Goal: Task Accomplishment & Management: Complete application form

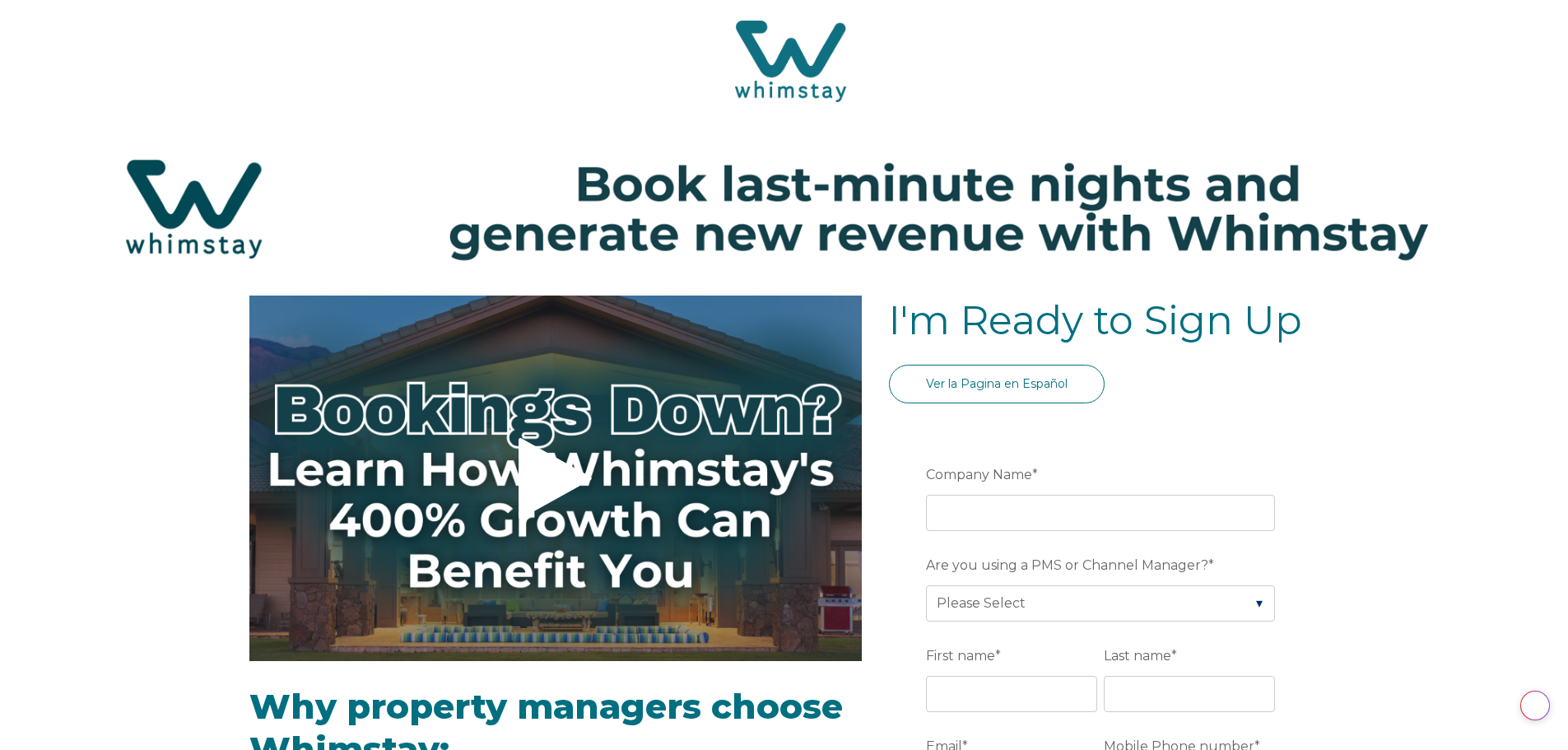
select select "US"
select select "Standard"
click at [1056, 518] on input "Company Name *" at bounding box center [1100, 513] width 349 height 36
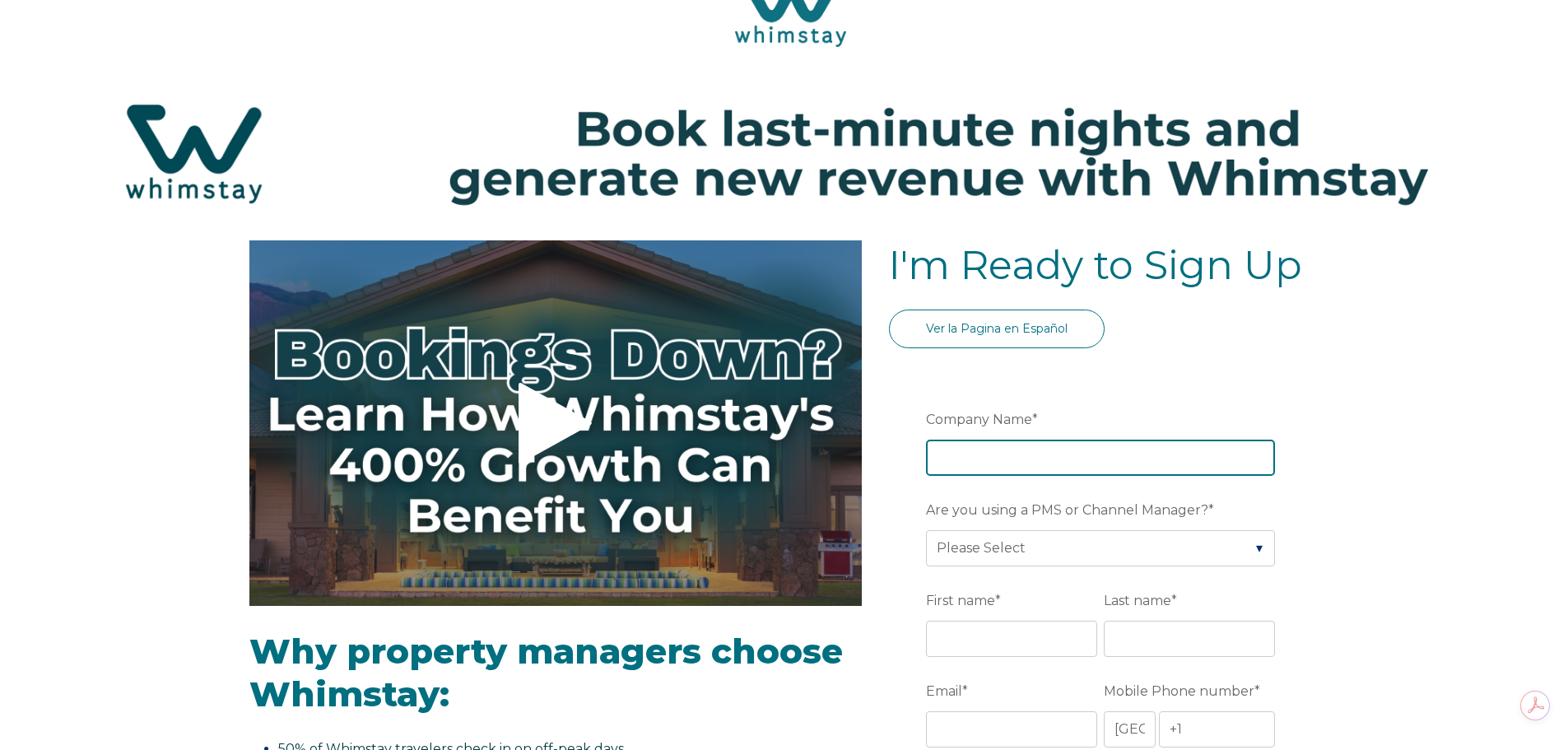
scroll to position [165, 0]
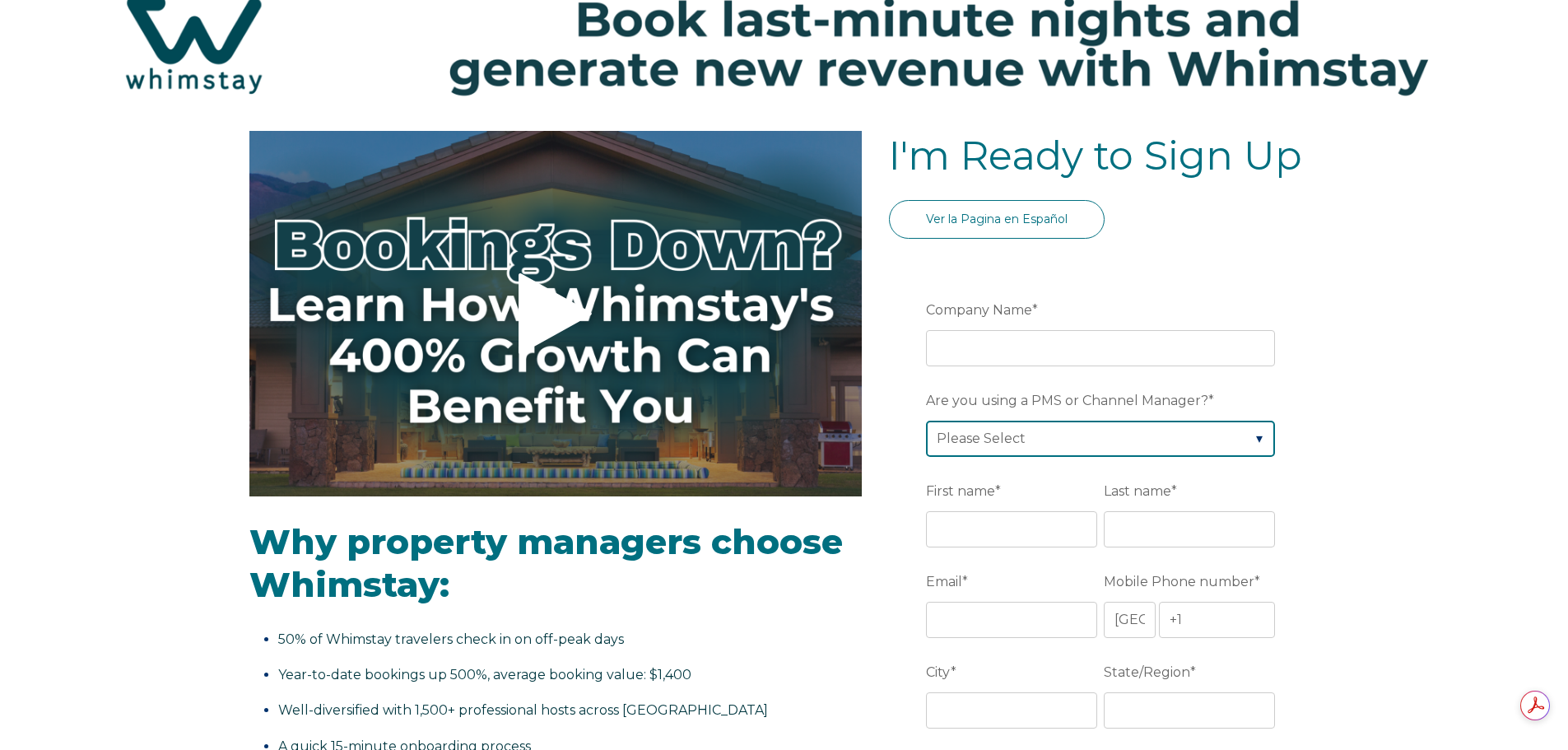
click at [1229, 441] on div "Are you using a PMS or Channel Manager? * Please Select Barefoot BookingPal Boo…" at bounding box center [1104, 422] width 355 height 71
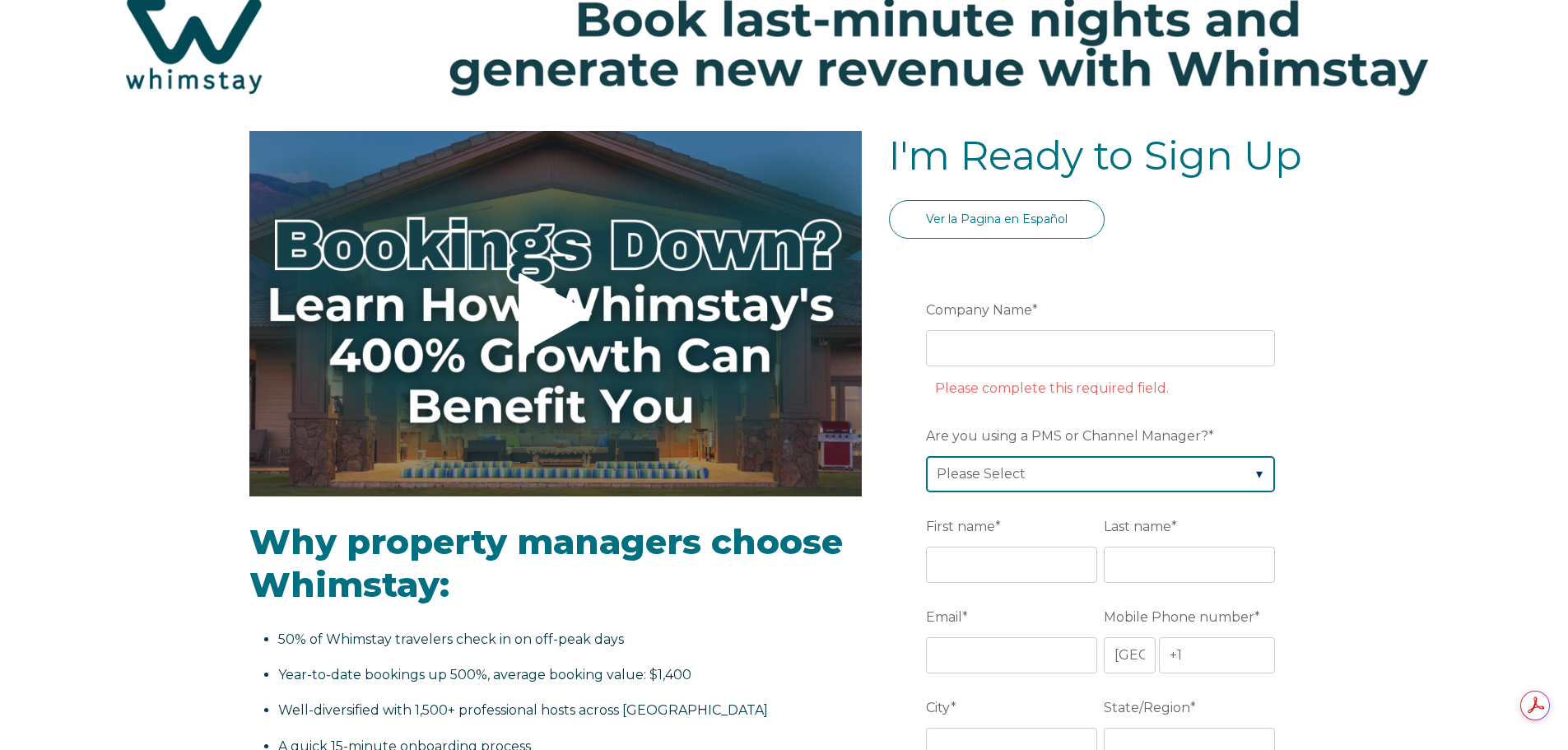
select select "Lodgify"
click at [926, 456] on select "Please Select Barefoot BookingPal Boost Brightside CiiRUS Escapia Guesty Hostaw…" at bounding box center [1100, 474] width 349 height 36
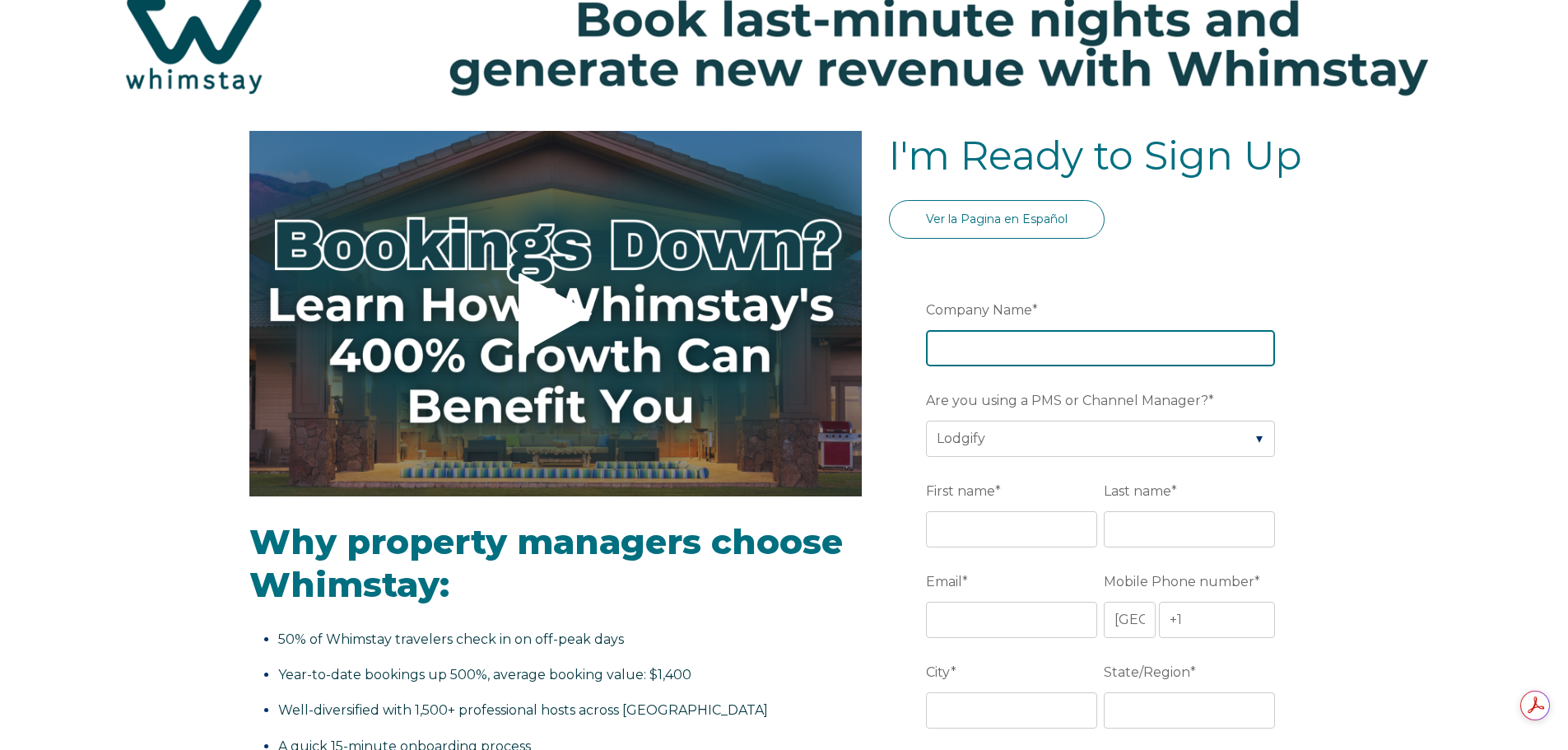
click at [1071, 345] on input "Company Name *" at bounding box center [1100, 348] width 349 height 36
type input "Adventure Property LLC"
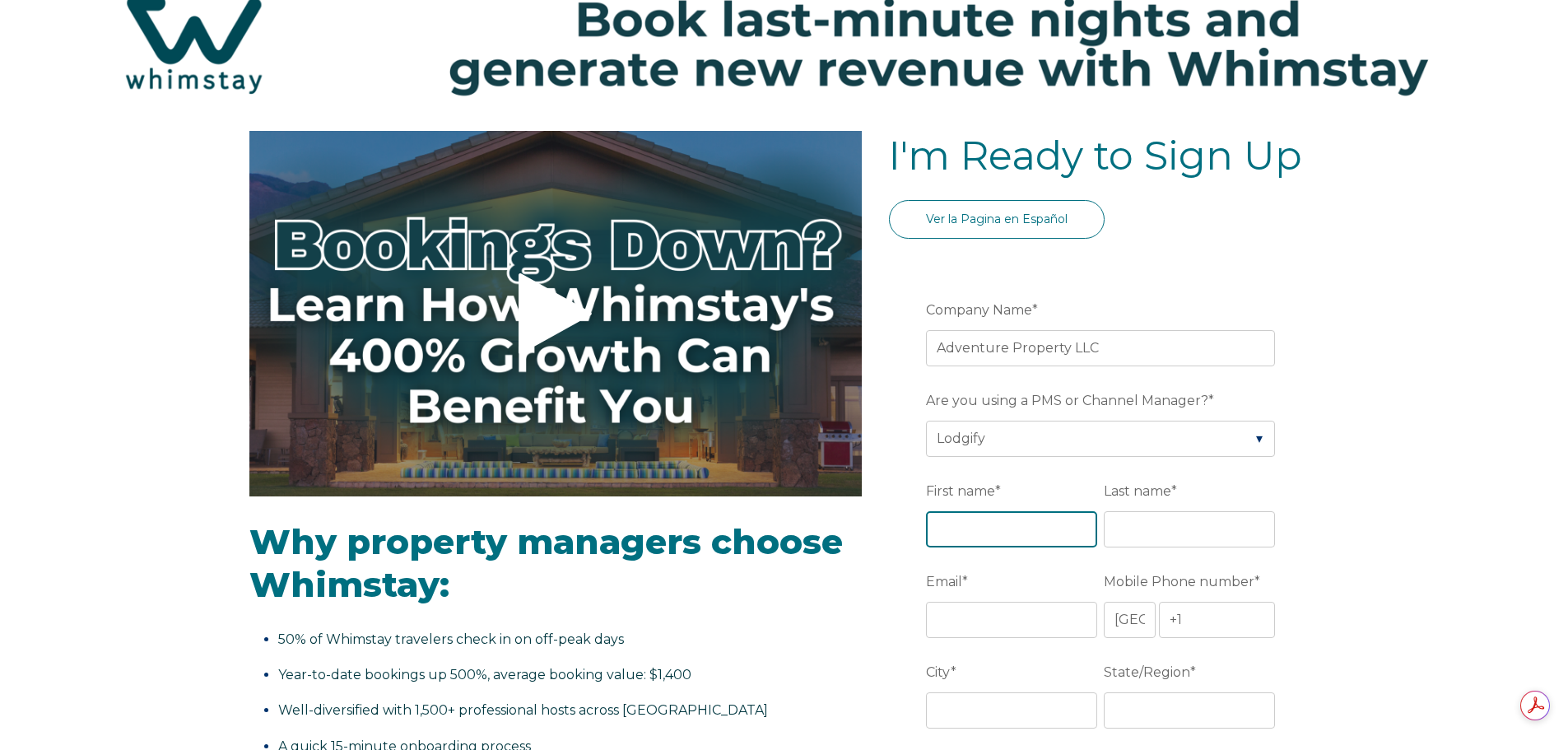
click at [1027, 526] on input "First name *" at bounding box center [1012, 529] width 171 height 36
type input "[PERSON_NAME]"
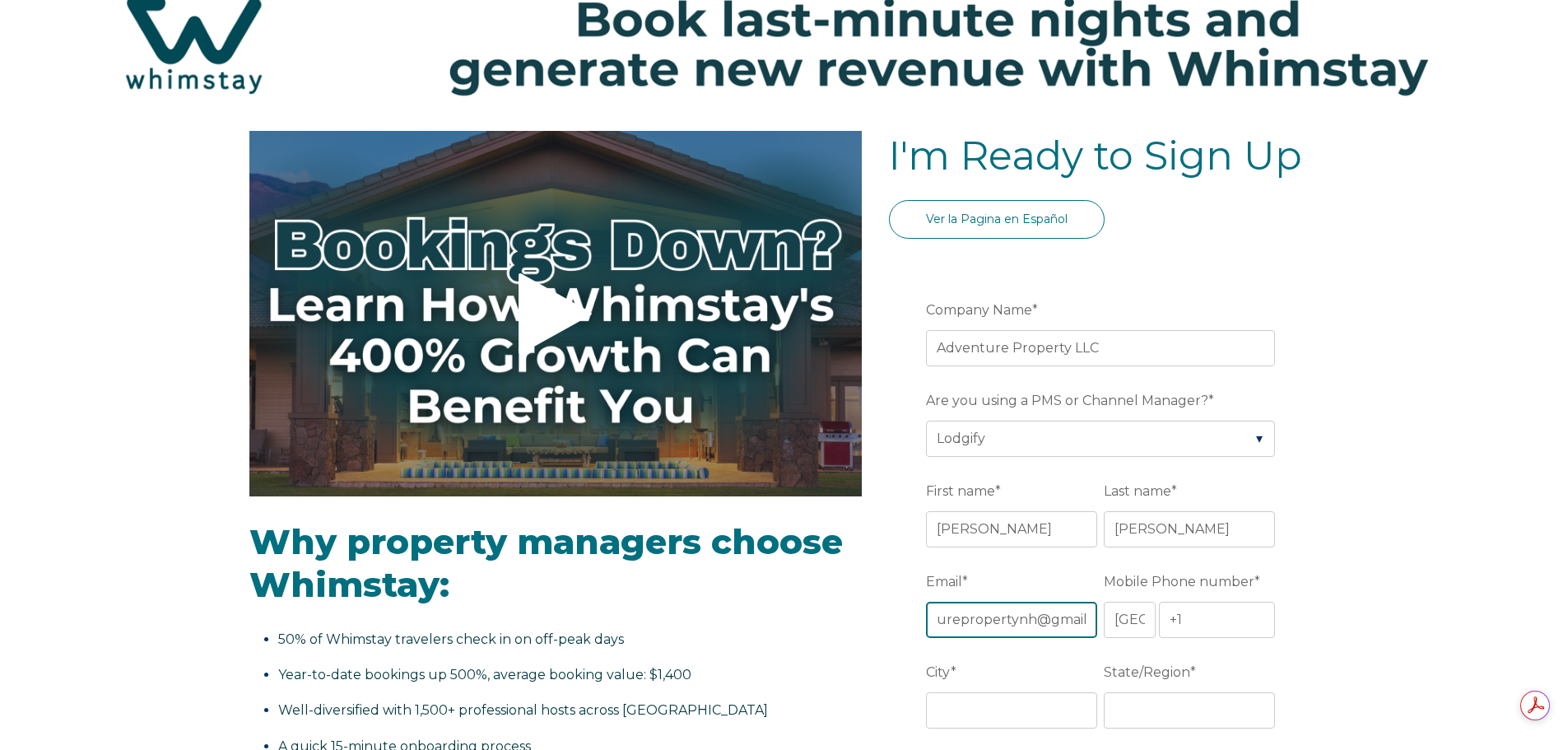
scroll to position [0, 75]
type input "[EMAIL_ADDRESS][DOMAIN_NAME]"
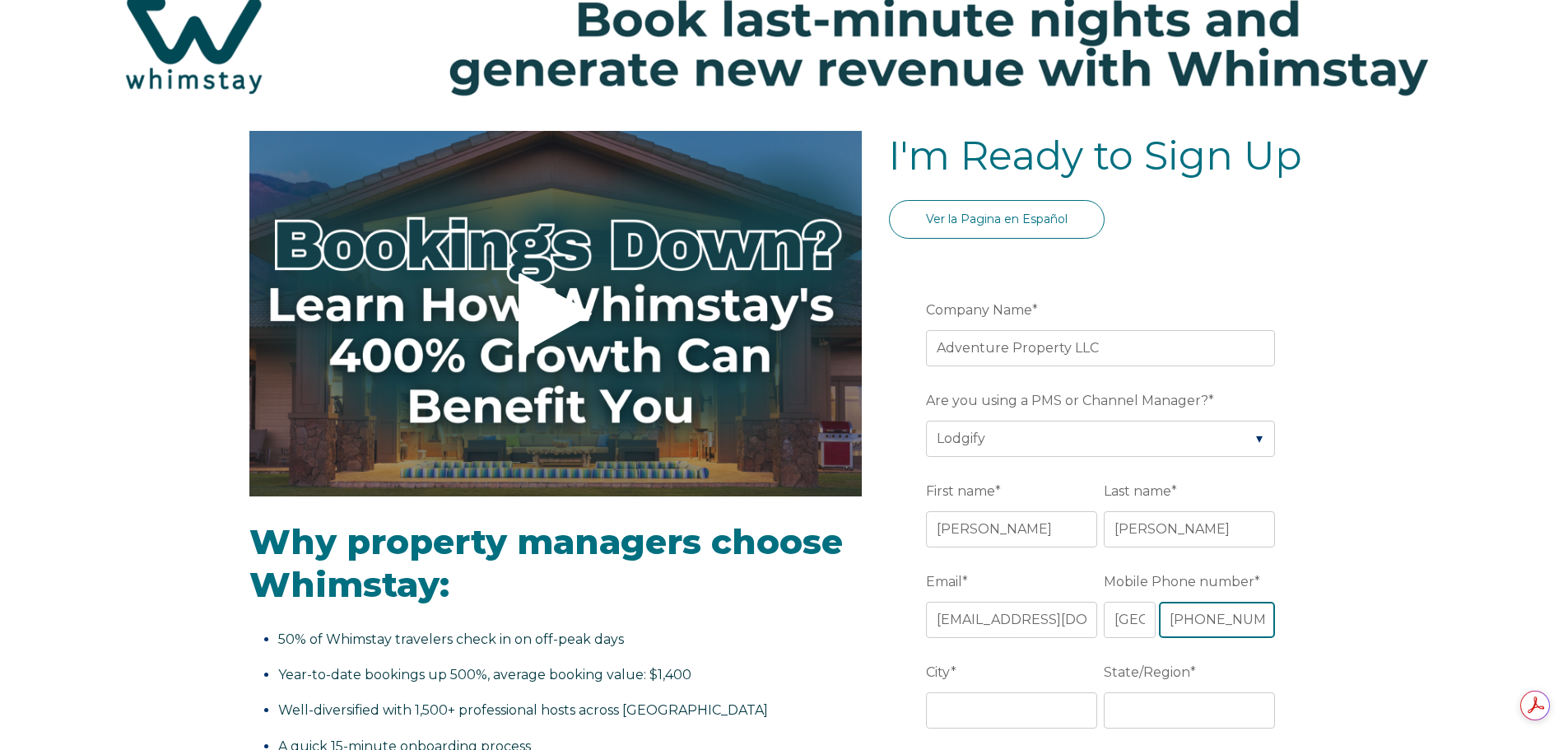
type input "[PHONE_NUMBER]"
click at [1000, 708] on input "City *" at bounding box center [1012, 710] width 171 height 36
type input "Whitefield"
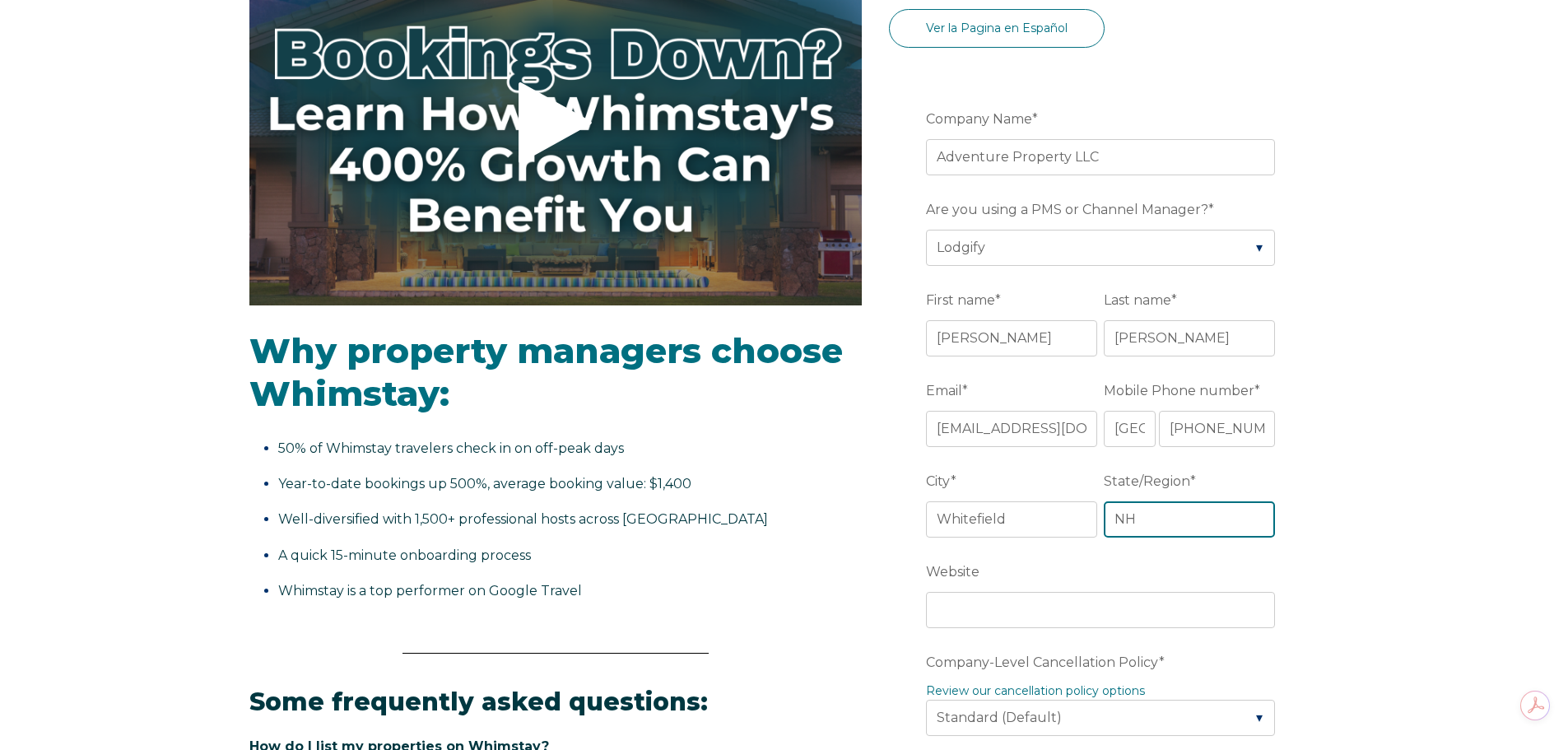
scroll to position [412, 0]
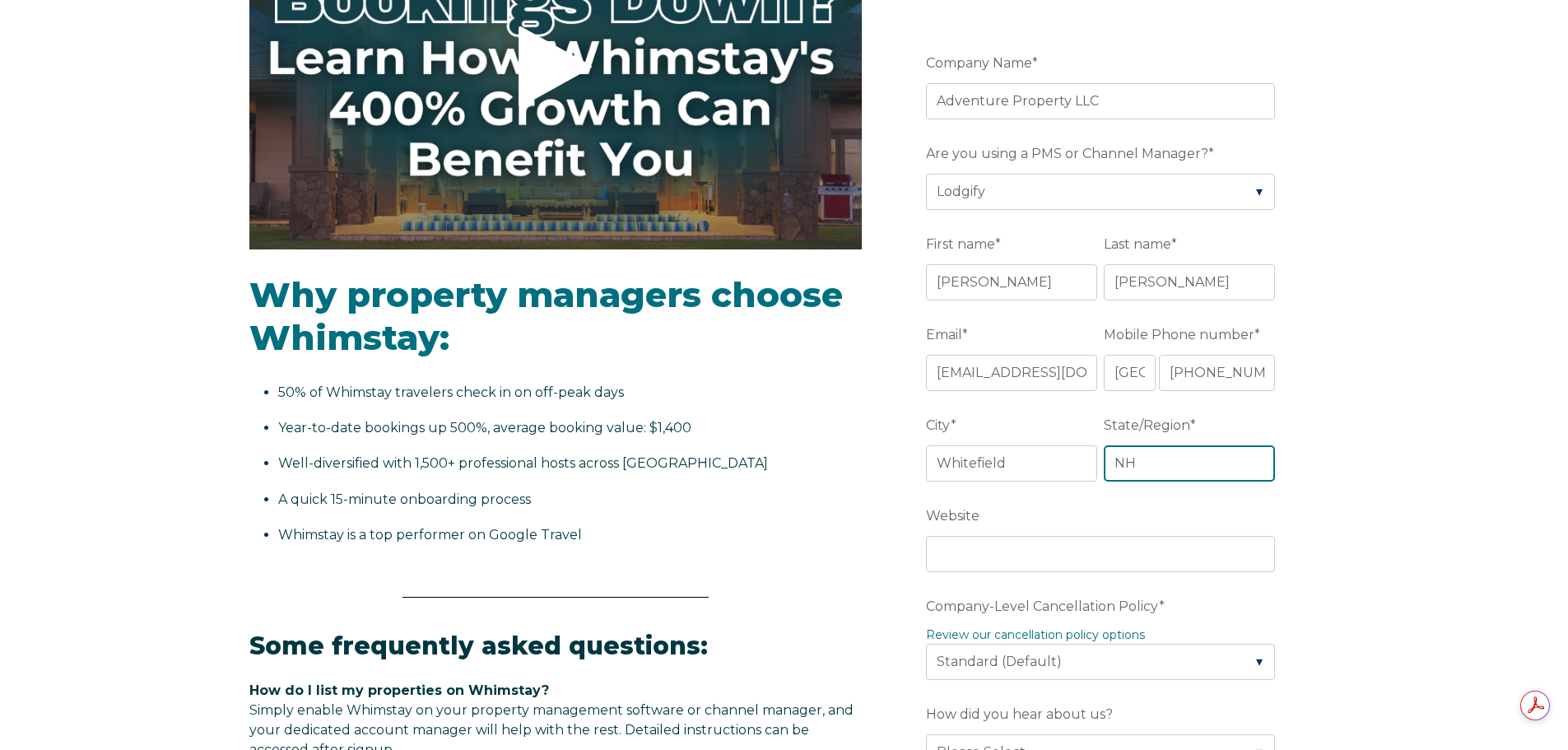
type input "NH"
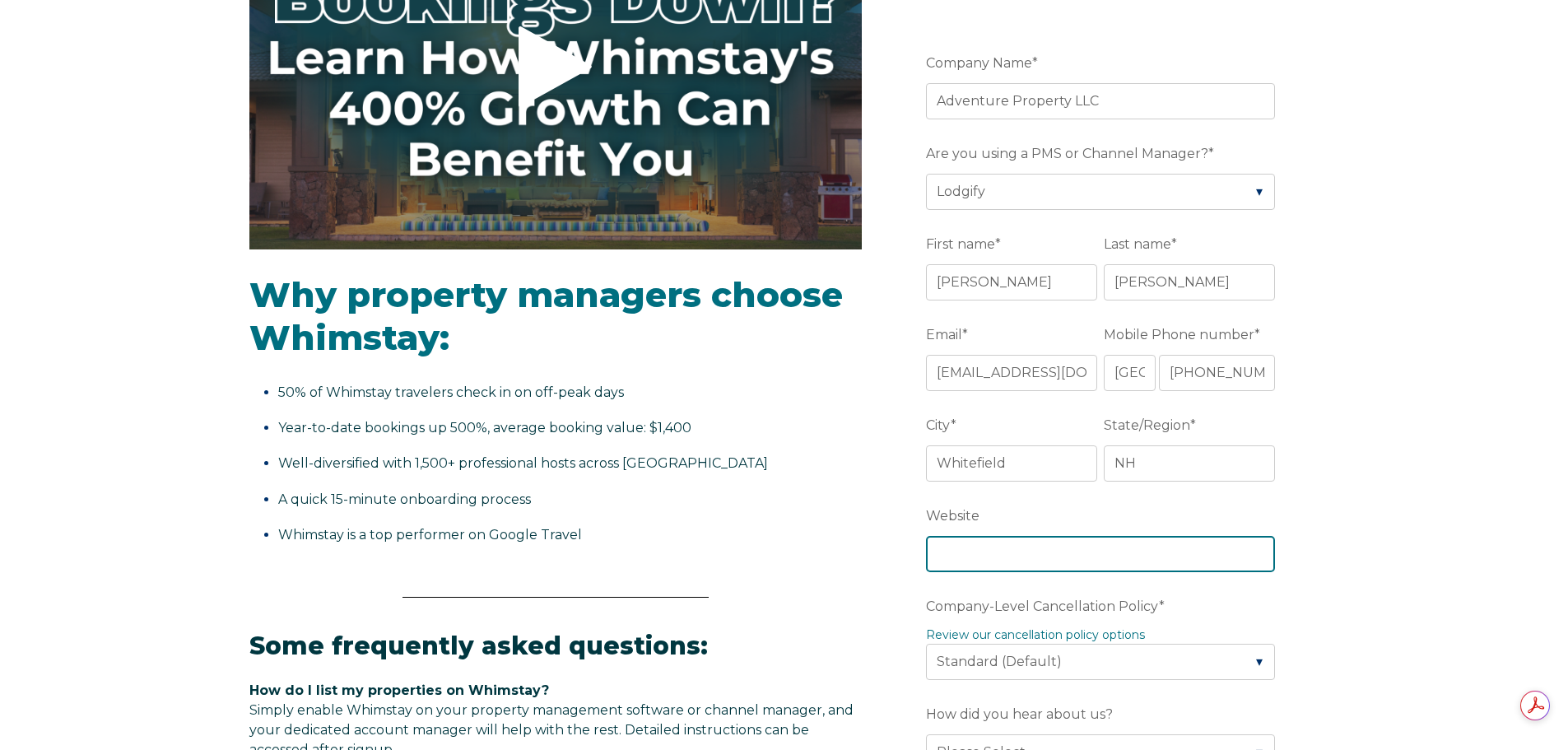
click at [1163, 553] on input "Website" at bounding box center [1100, 554] width 349 height 36
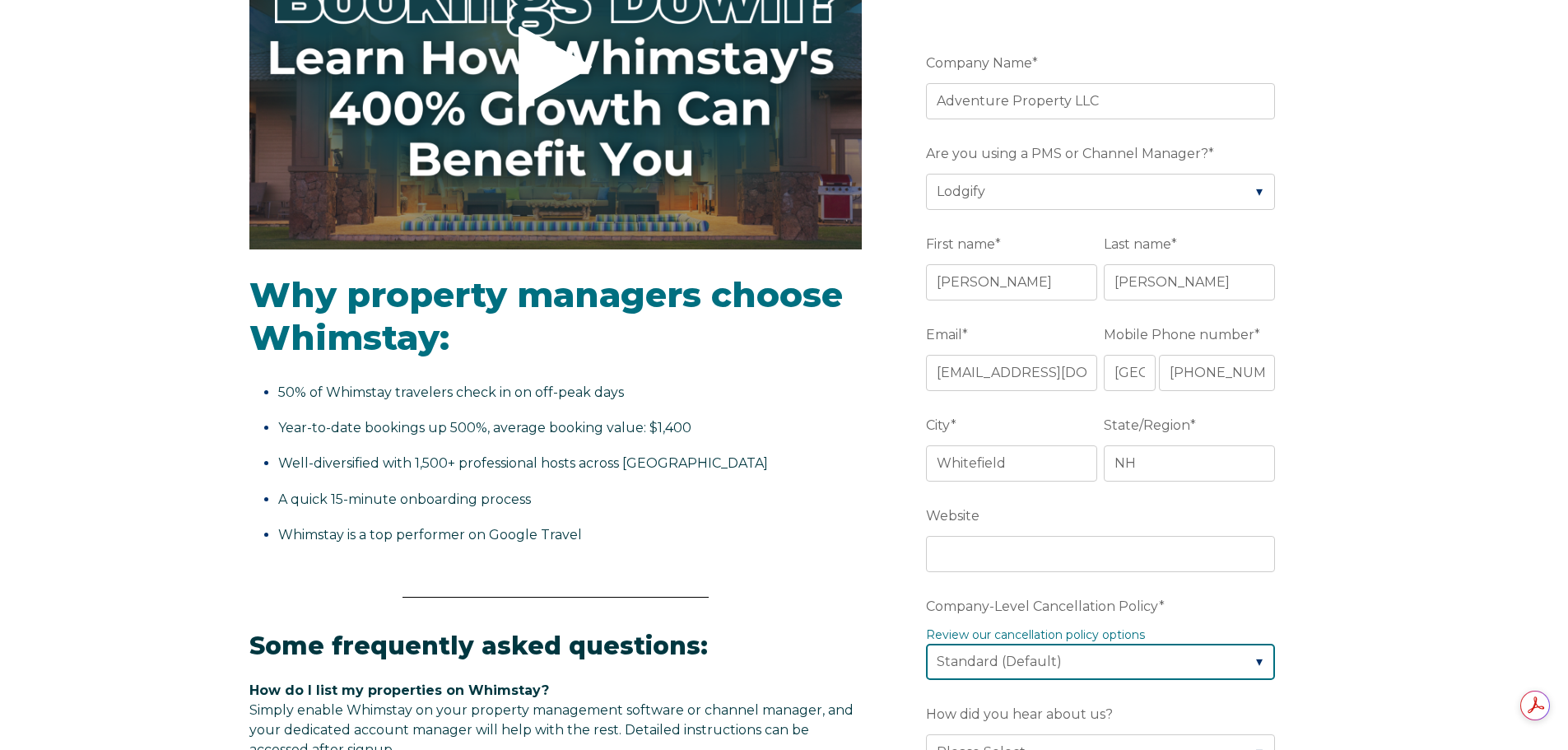
click at [1222, 659] on select "Please Select Partial Standard (Default) Moderate Strict" at bounding box center [1100, 662] width 349 height 36
click at [926, 644] on select "Please Select Partial Standard (Default) Moderate Strict" at bounding box center [1100, 662] width 349 height 36
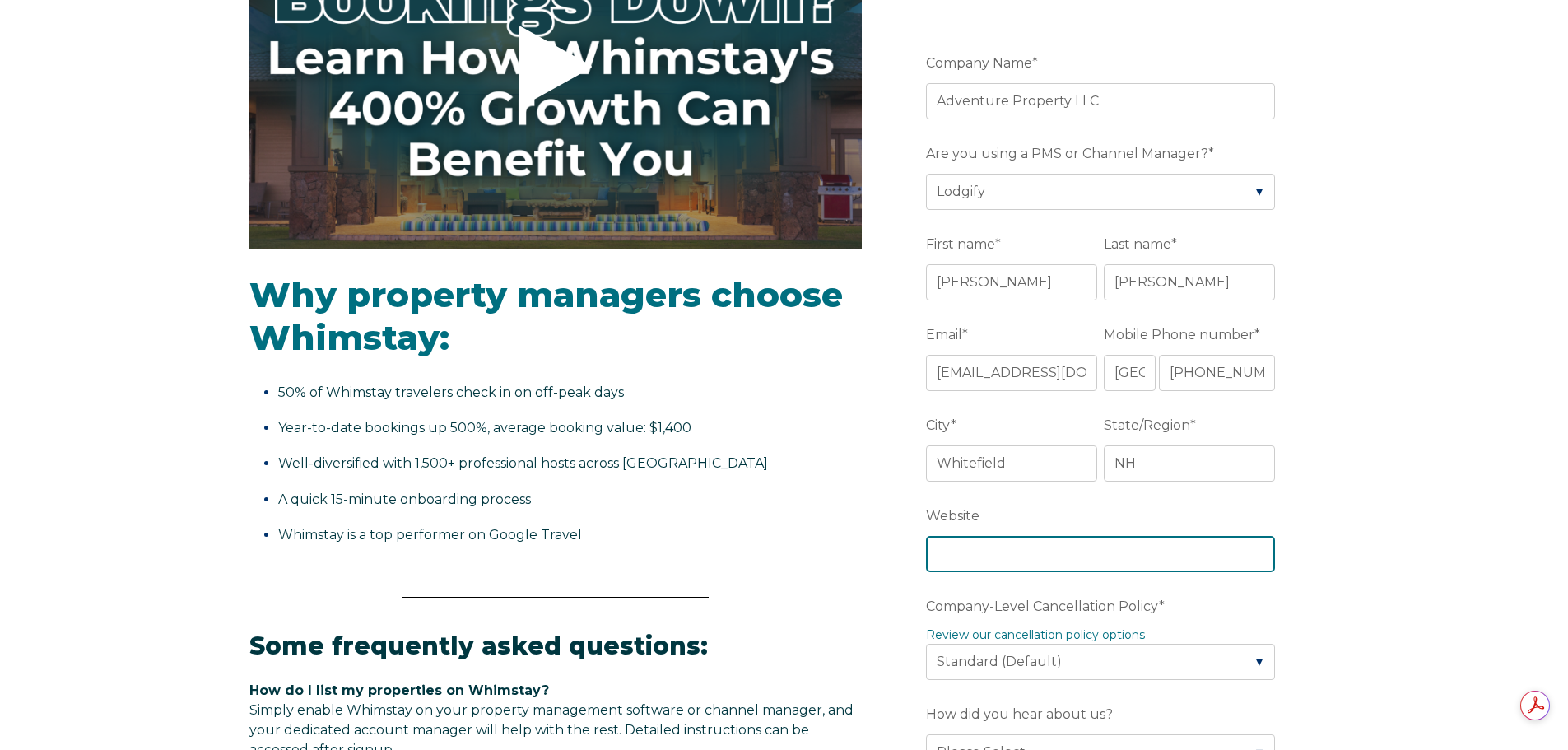
click at [1192, 554] on input "Website" at bounding box center [1100, 554] width 349 height 36
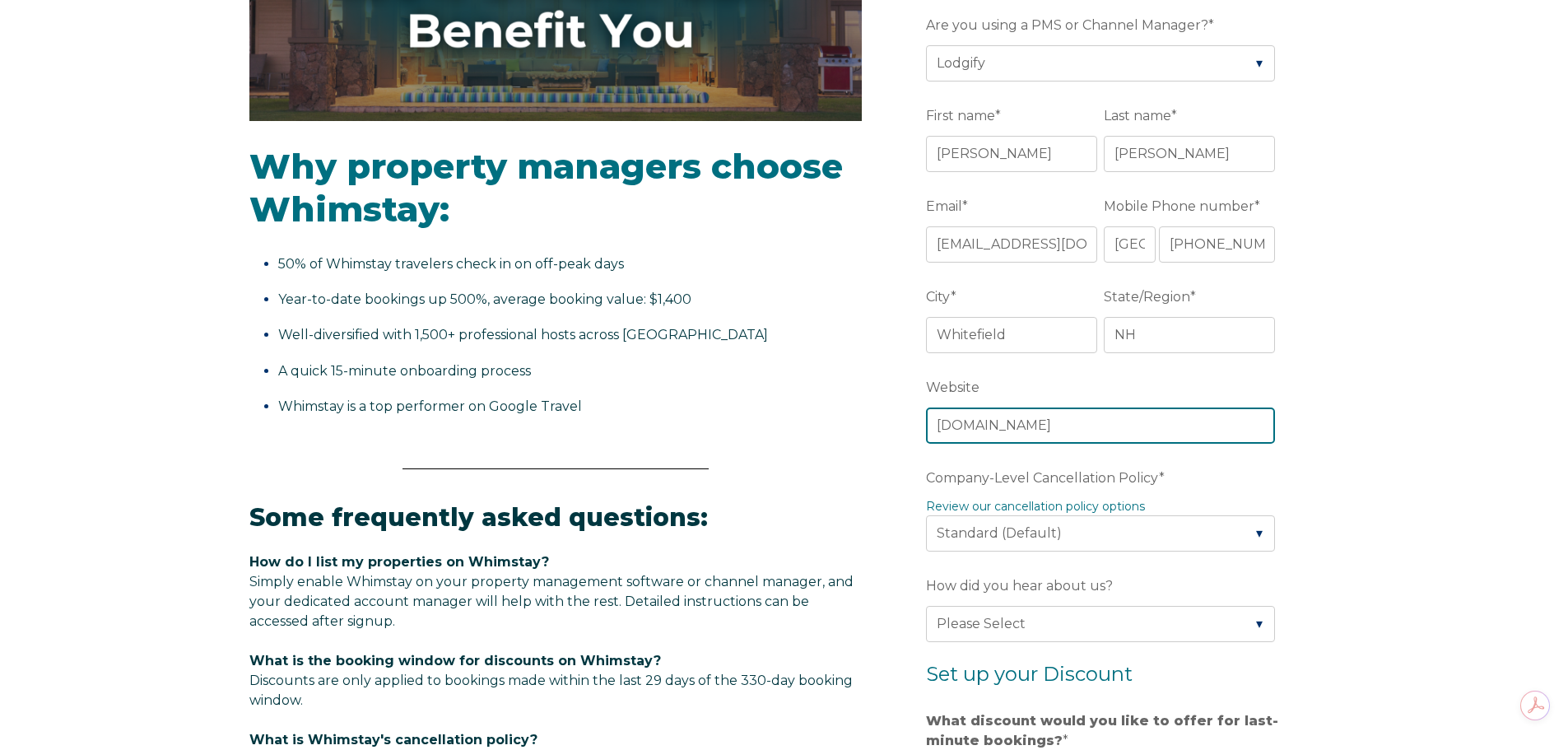
scroll to position [577, 0]
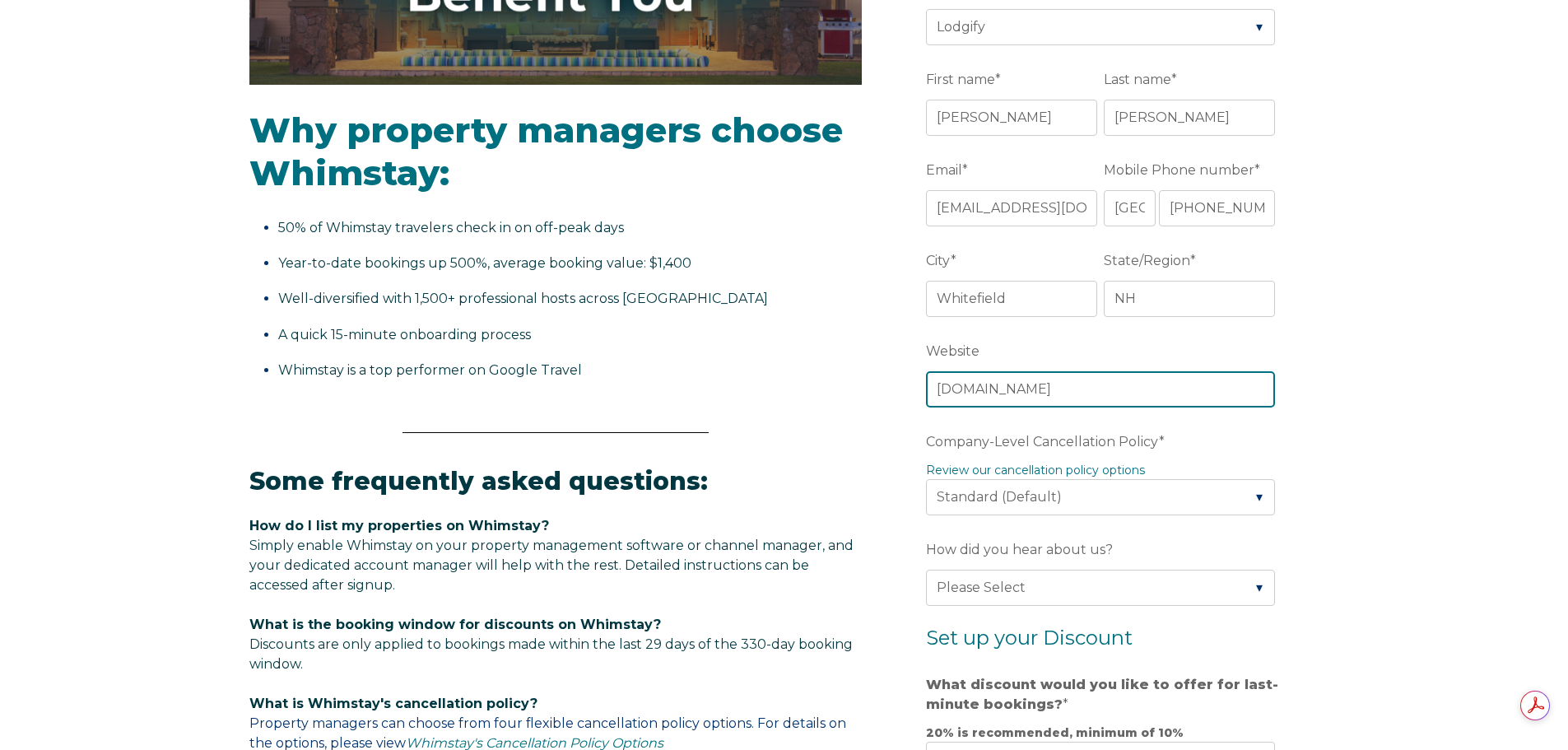
type input "[DOMAIN_NAME]"
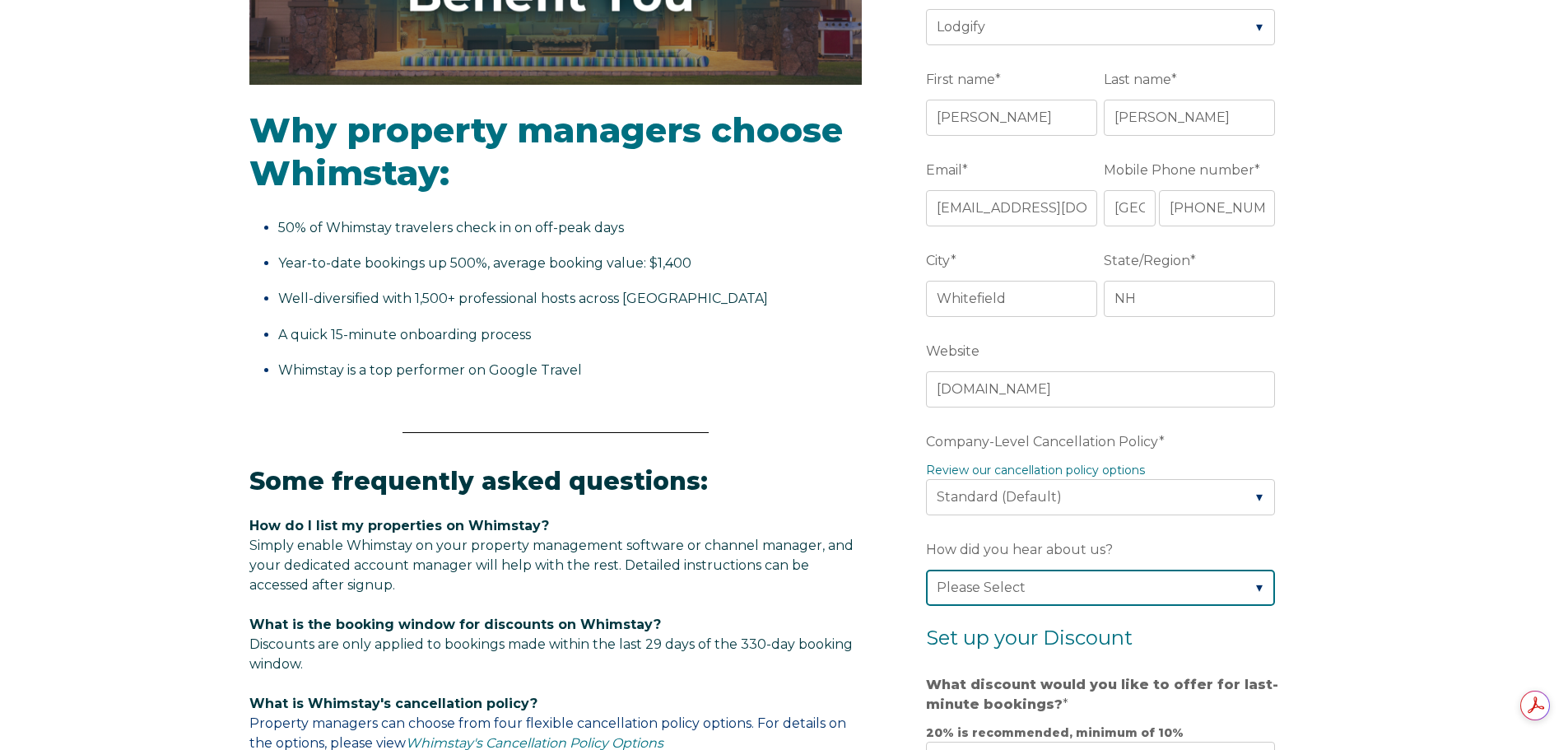
click at [1184, 588] on select "Please Select Found Whimstay through a Google search Spoke to a Whimstay salesp…" at bounding box center [1100, 587] width 349 height 36
select select "Social Media"
click at [926, 569] on select "Please Select Found Whimstay through a Google search Spoke to a Whimstay salesp…" at bounding box center [1100, 587] width 349 height 36
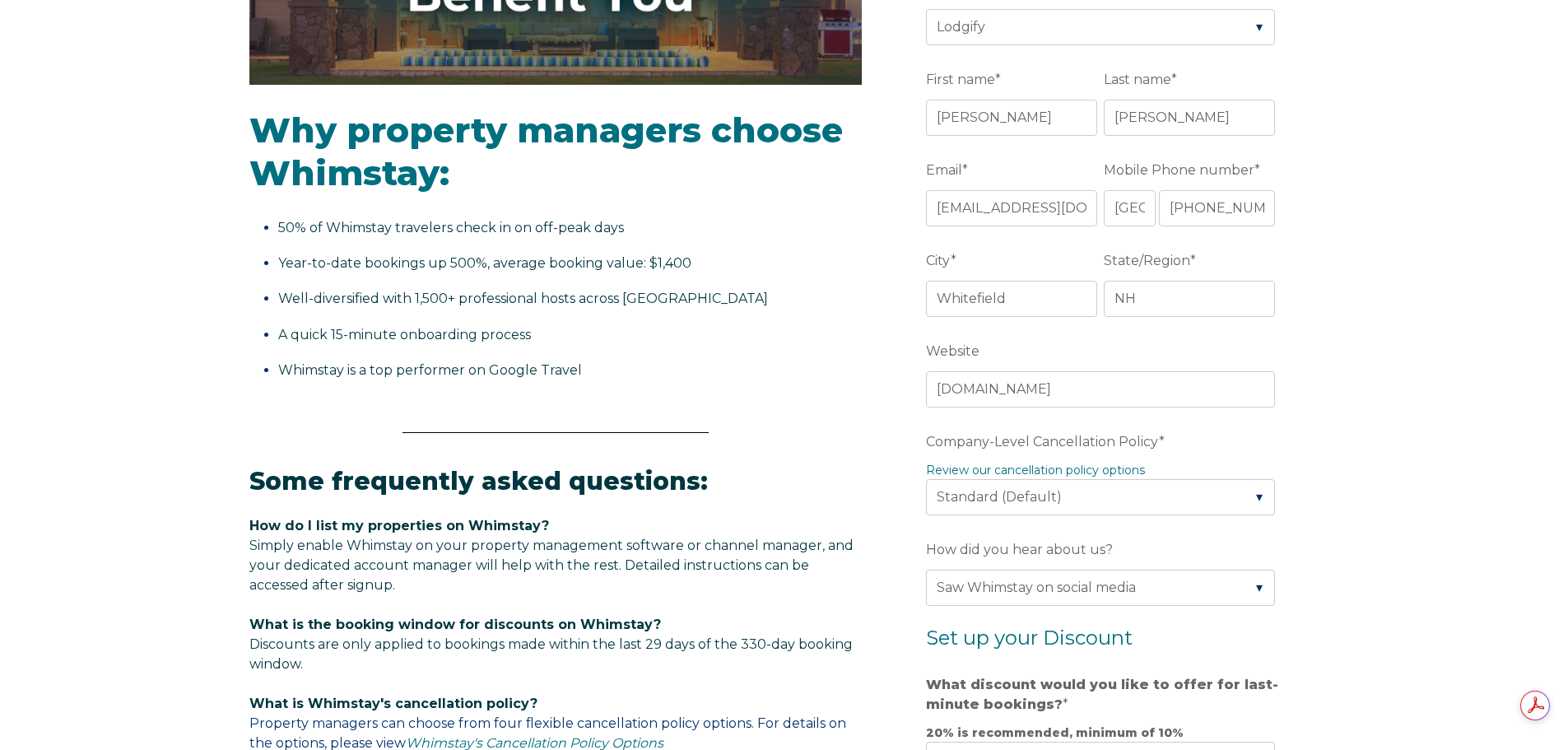
click at [1334, 554] on div "Video player - SSOB Pitch Vid Thumbnail - Click to play video Why property mana…" at bounding box center [784, 503] width 1568 height 1569
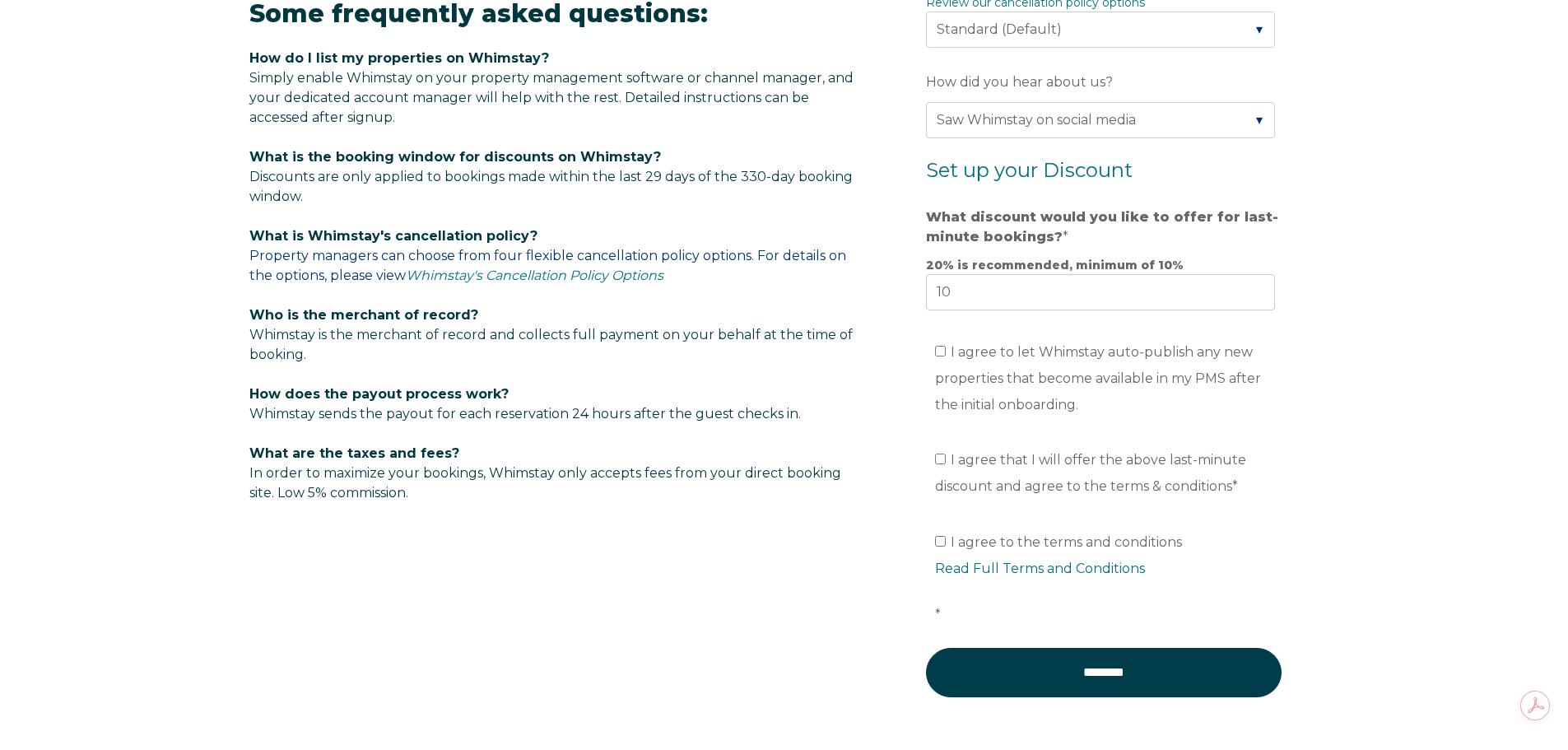
scroll to position [1071, 0]
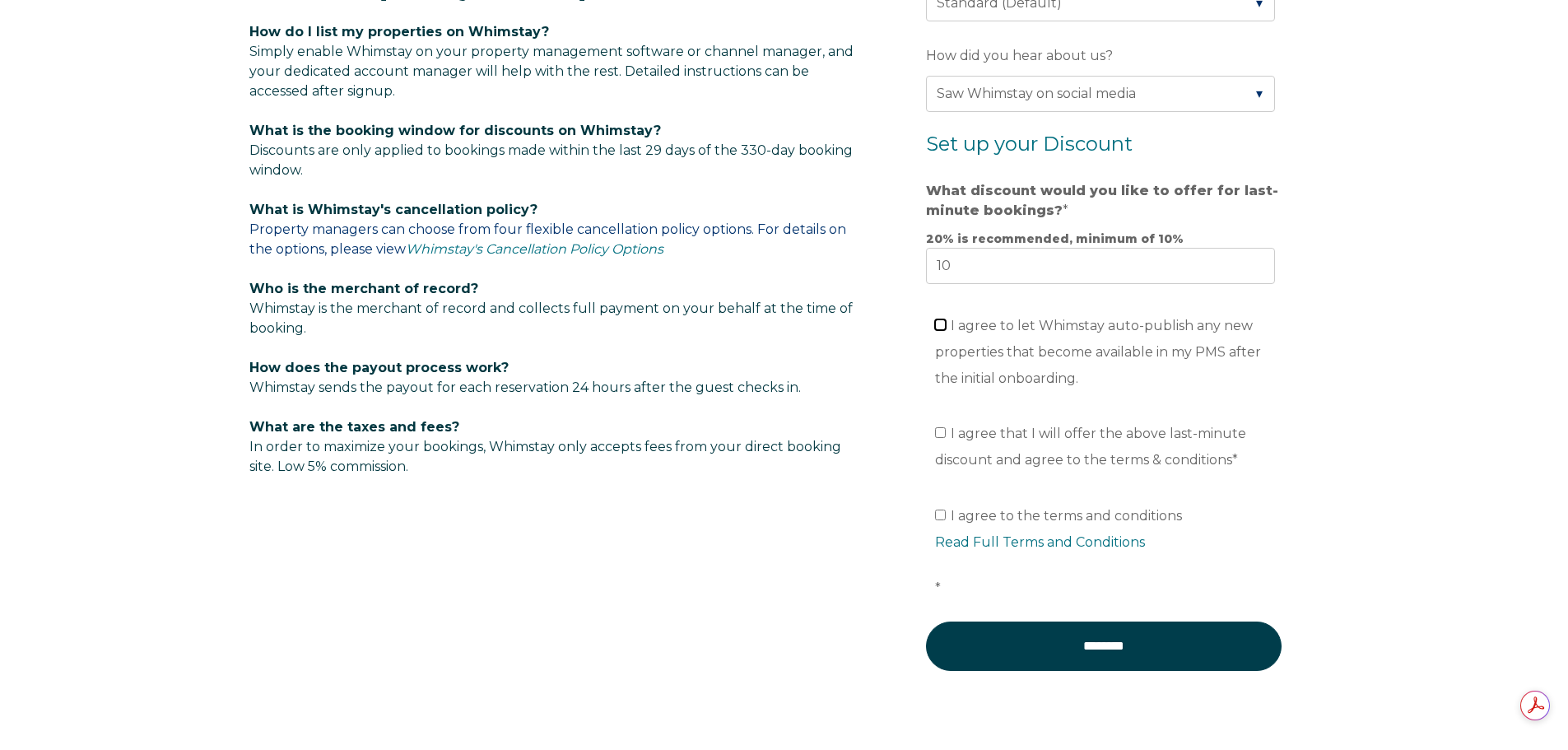
click at [940, 323] on input "I agree to let Whimstay auto-publish any new properties that become available i…" at bounding box center [940, 325] width 11 height 11
checkbox input "true"
click at [943, 433] on input "I agree that I will offer the above last-minute discount and agree to the terms…" at bounding box center [940, 433] width 11 height 11
checkbox input "true"
click at [937, 516] on input "I agree to the terms and conditions Read Full Terms and Conditions *" at bounding box center [940, 516] width 11 height 11
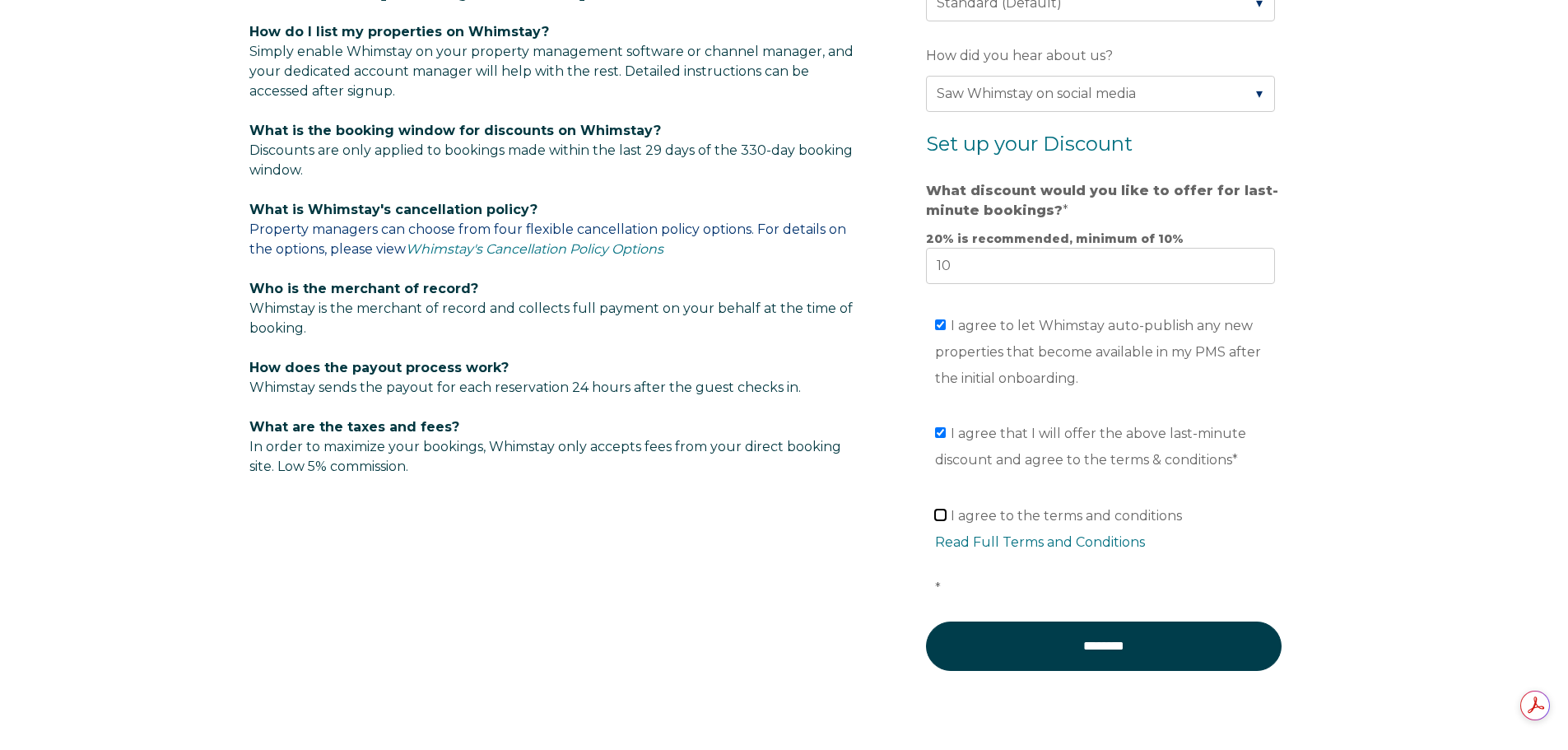
checkbox input "true"
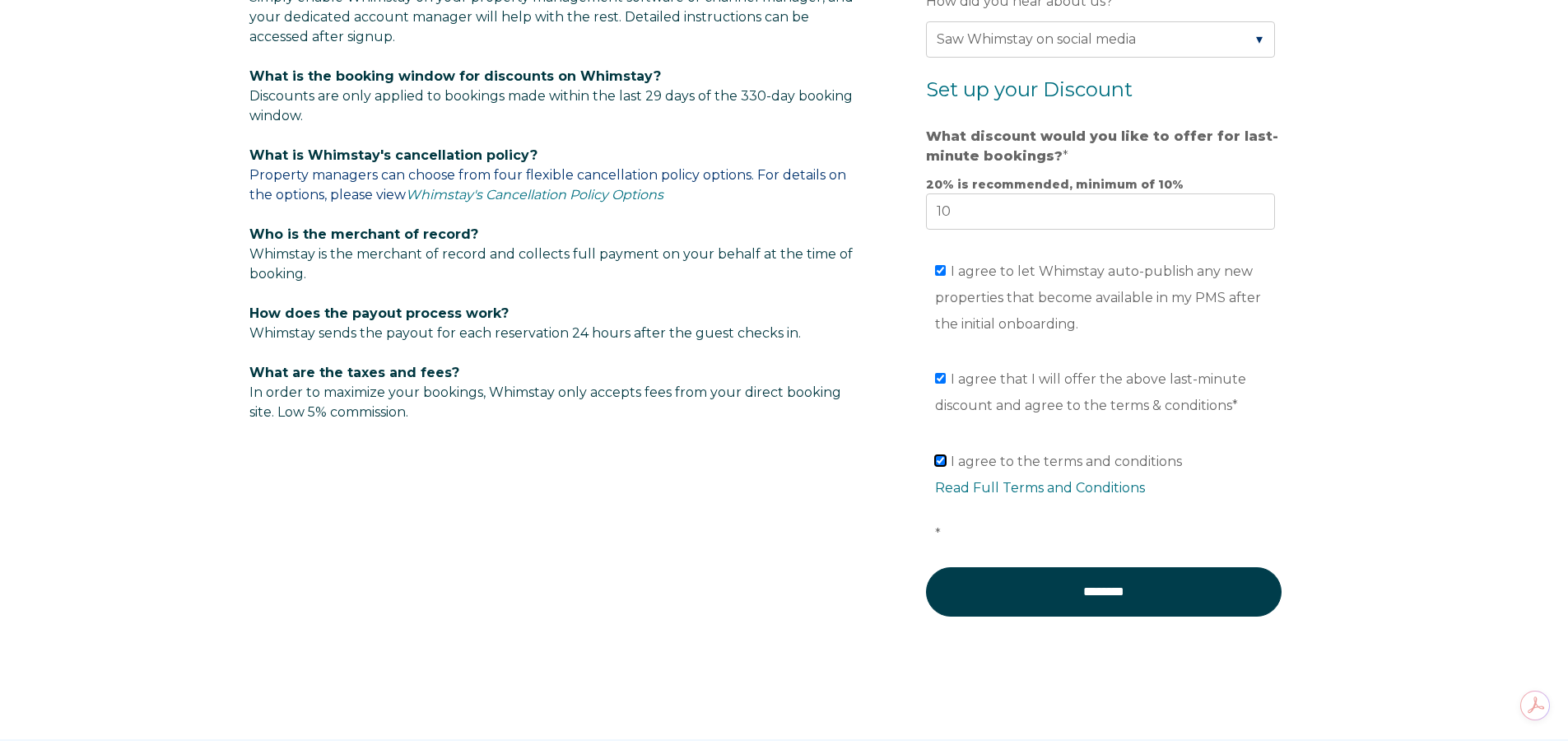
scroll to position [1212, 0]
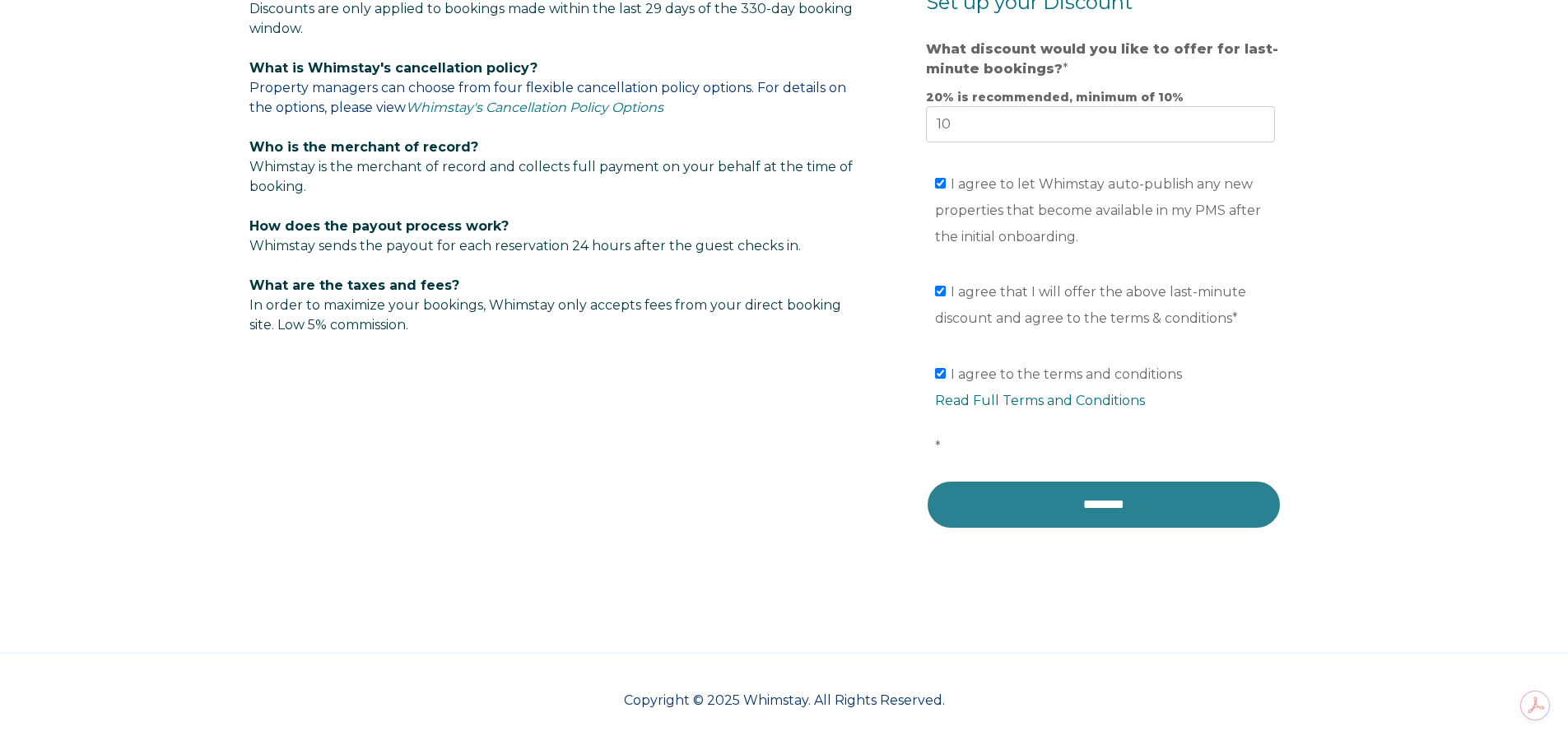
click at [1089, 505] on input "********" at bounding box center [1104, 504] width 355 height 49
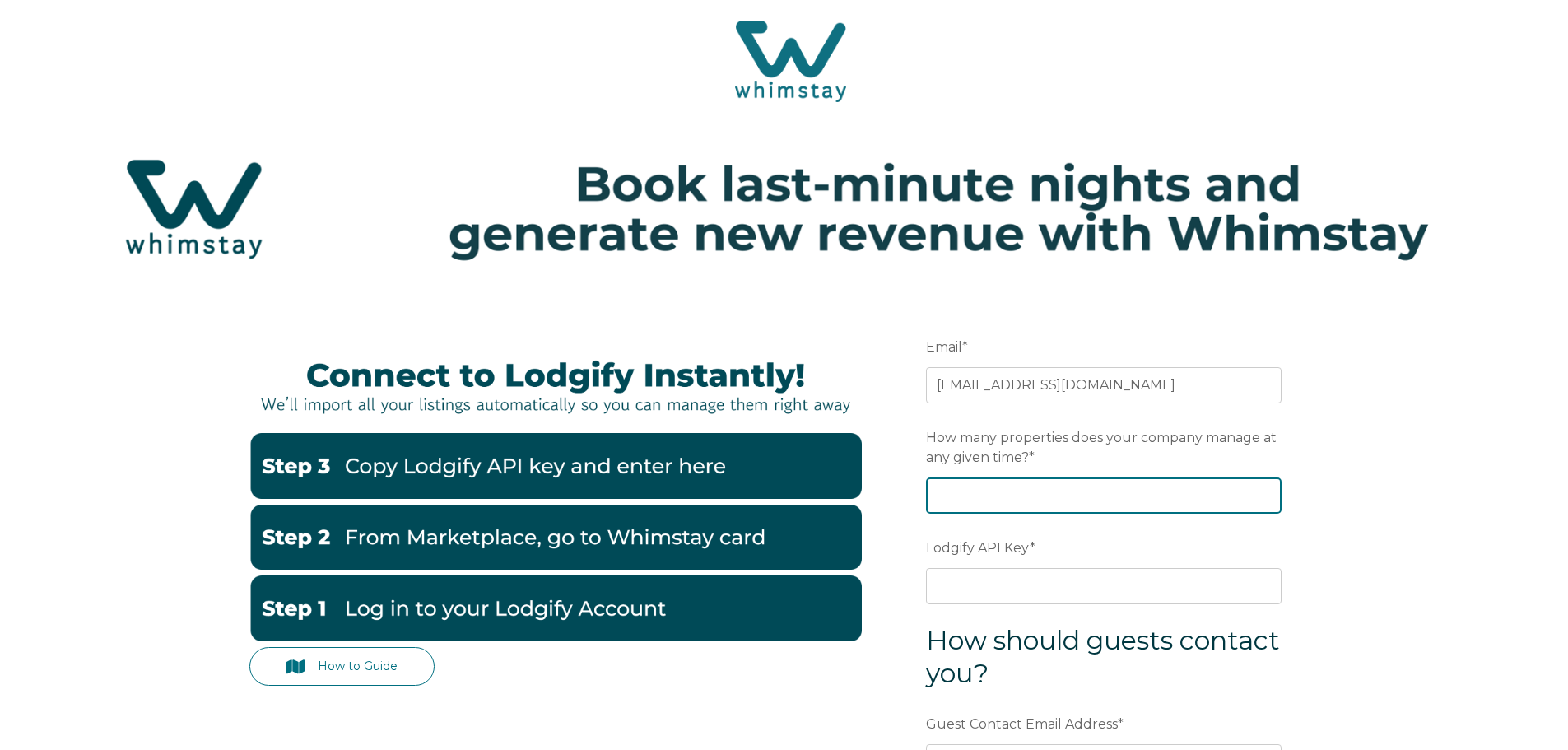
click at [1121, 498] on input "How many properties does your company manage at any given time? *" at bounding box center [1104, 495] width 355 height 36
click at [1265, 493] on input "1" at bounding box center [1104, 495] width 355 height 36
click at [1265, 493] on input "2" at bounding box center [1104, 495] width 355 height 36
type input "3"
click at [1265, 493] on input "3" at bounding box center [1104, 495] width 355 height 36
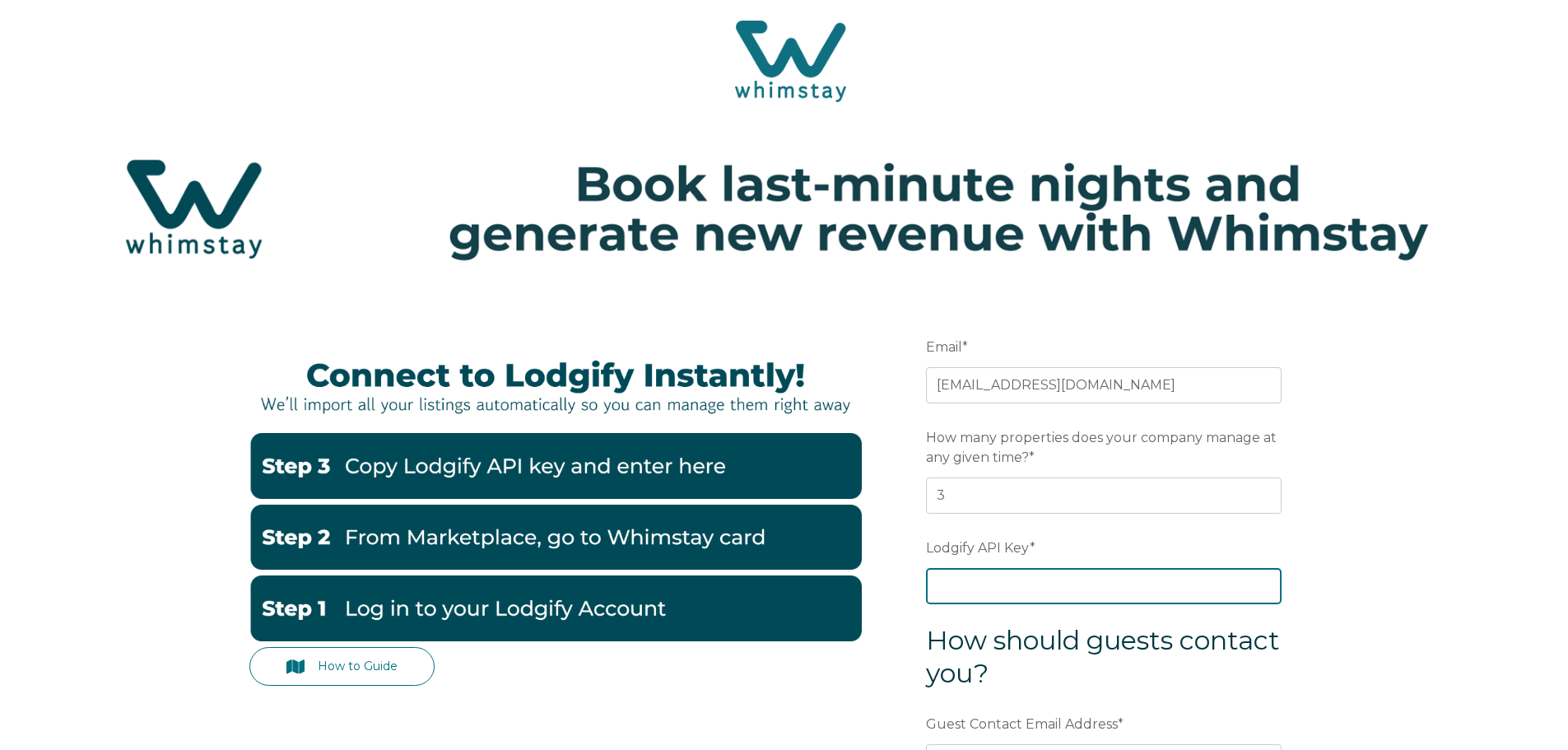
click at [1054, 584] on input "Lodgify API Key *" at bounding box center [1104, 586] width 355 height 36
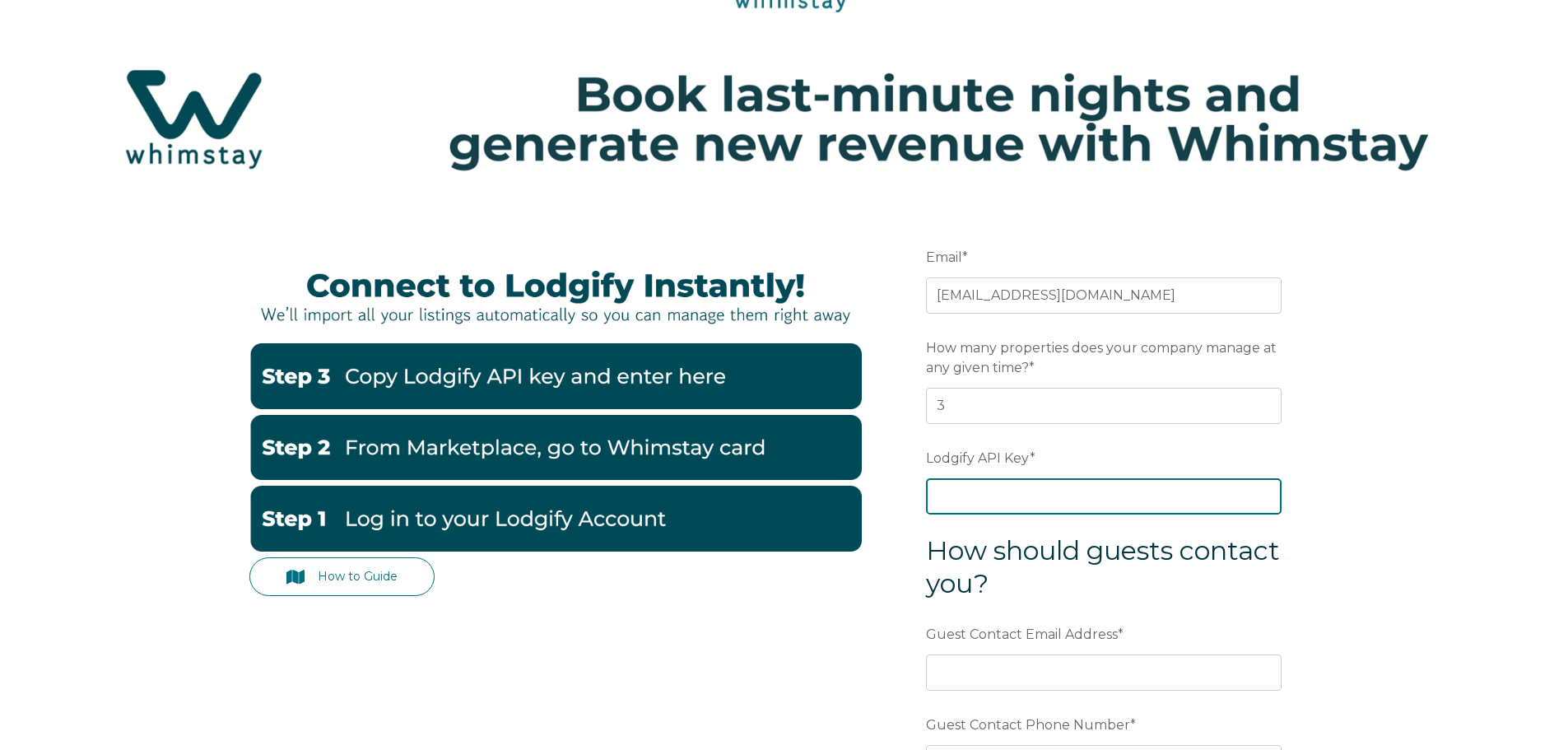
scroll to position [83, 0]
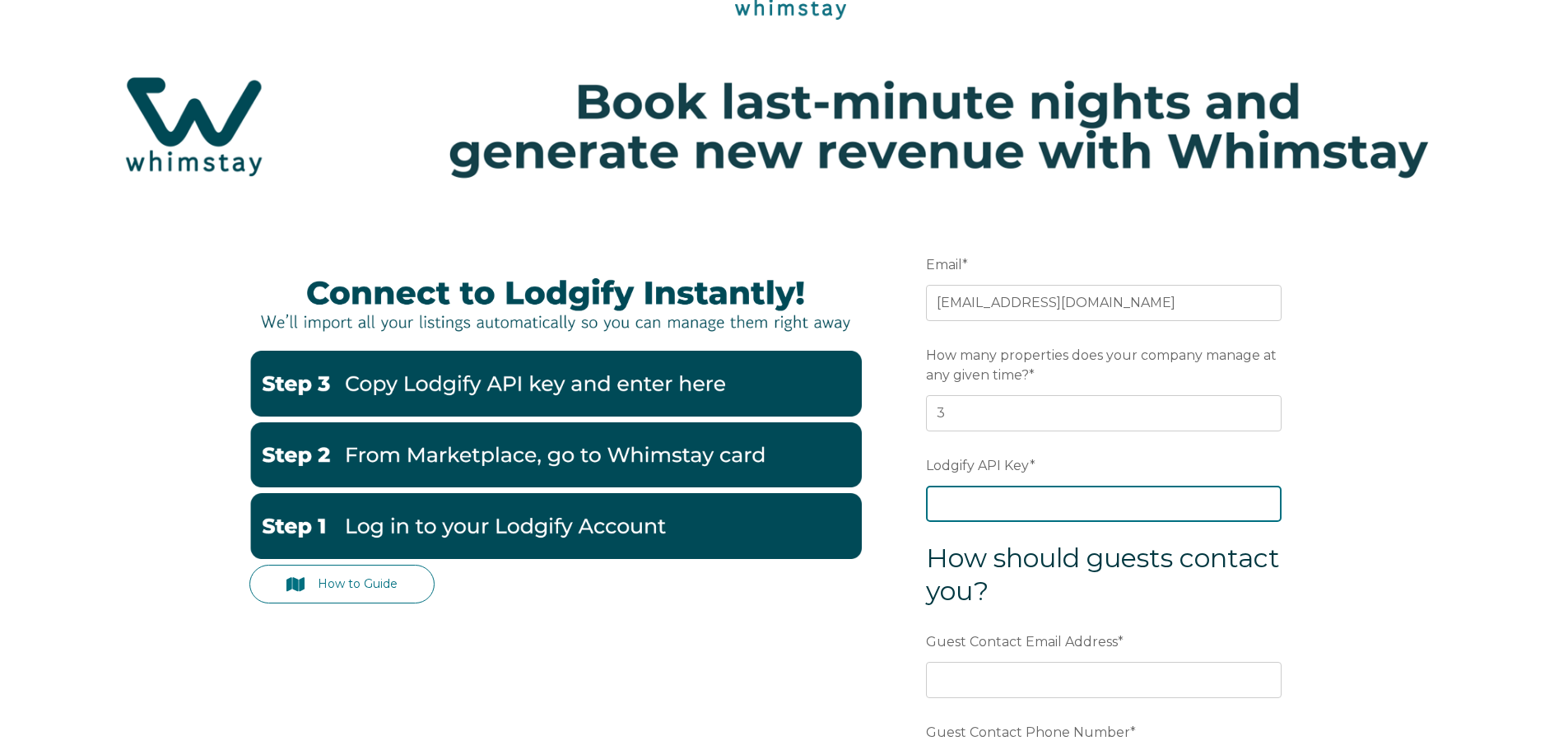
paste input "NezUS+EmsGcx9Y795rDsspfnfaEdNHe+GiB2+I/RTxCGkLXYdtUfLlqgWZrCVFpT"
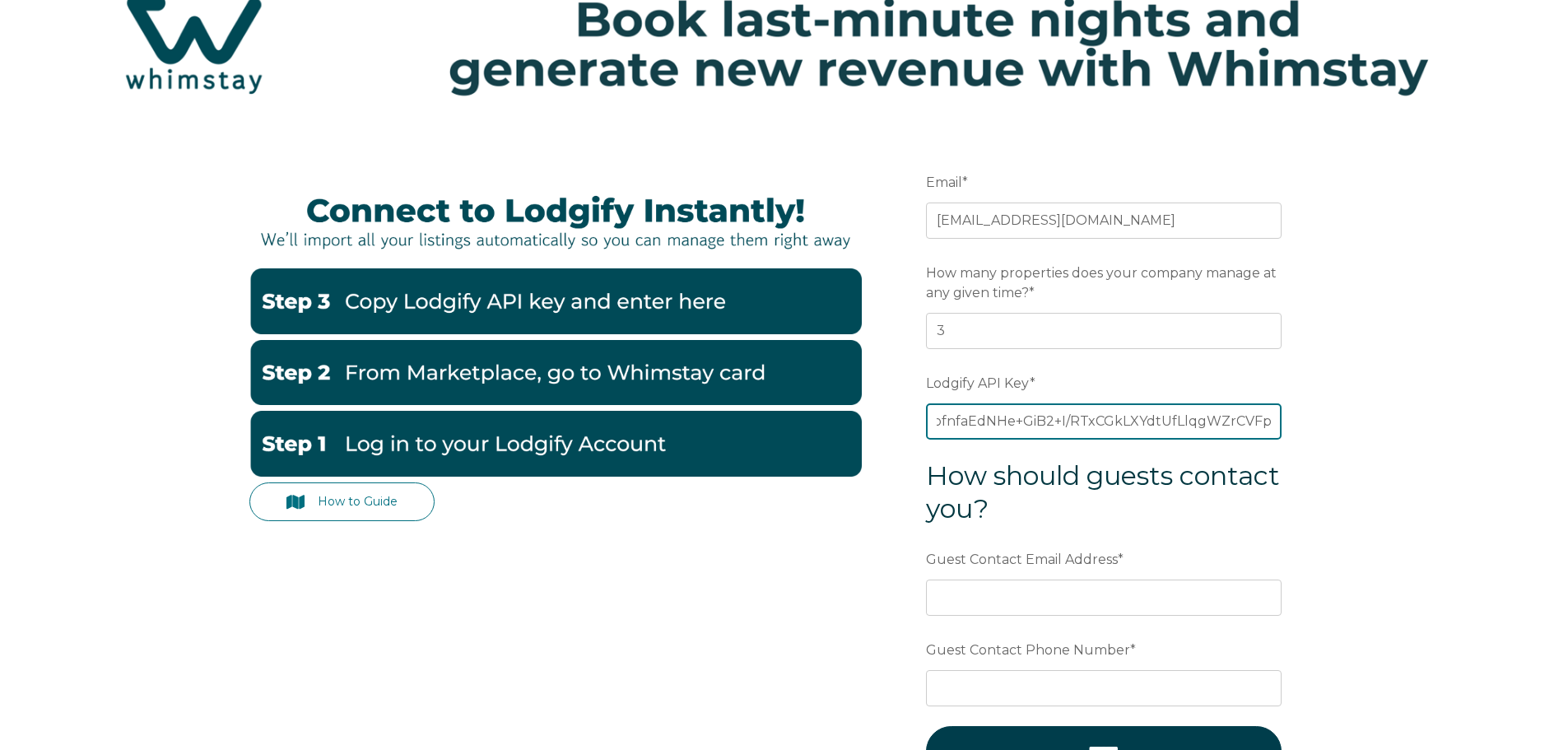
scroll to position [248, 0]
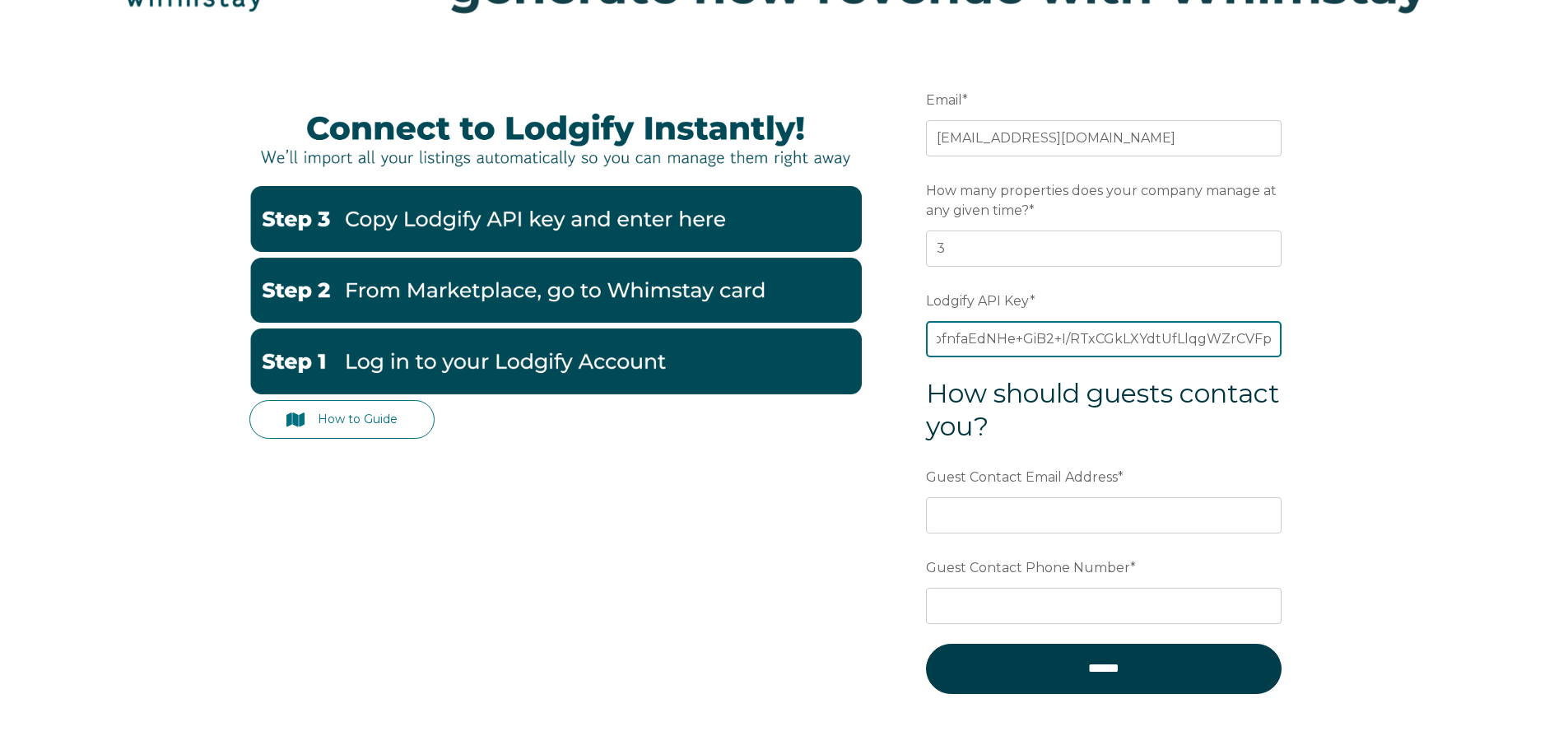
type input "NezUS+EmsGcx9Y795rDsspfnfaEdNHe+GiB2+I/RTxCGkLXYdtUfLlqgWZrCVFpT"
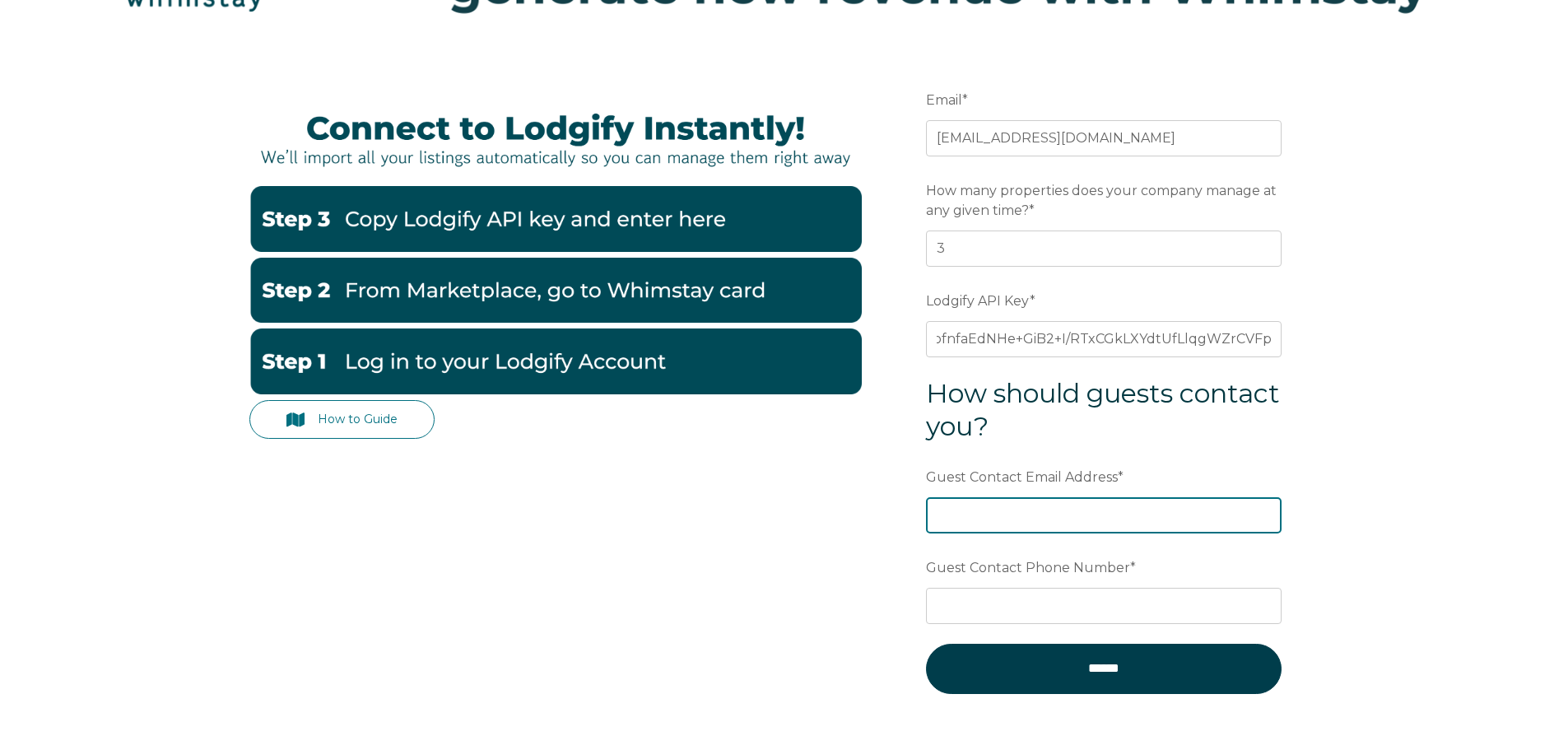
scroll to position [0, 0]
click at [1047, 522] on input "Guest Contact Email Address *" at bounding box center [1104, 516] width 355 height 36
type input "[EMAIL_ADDRESS][DOMAIN_NAME]"
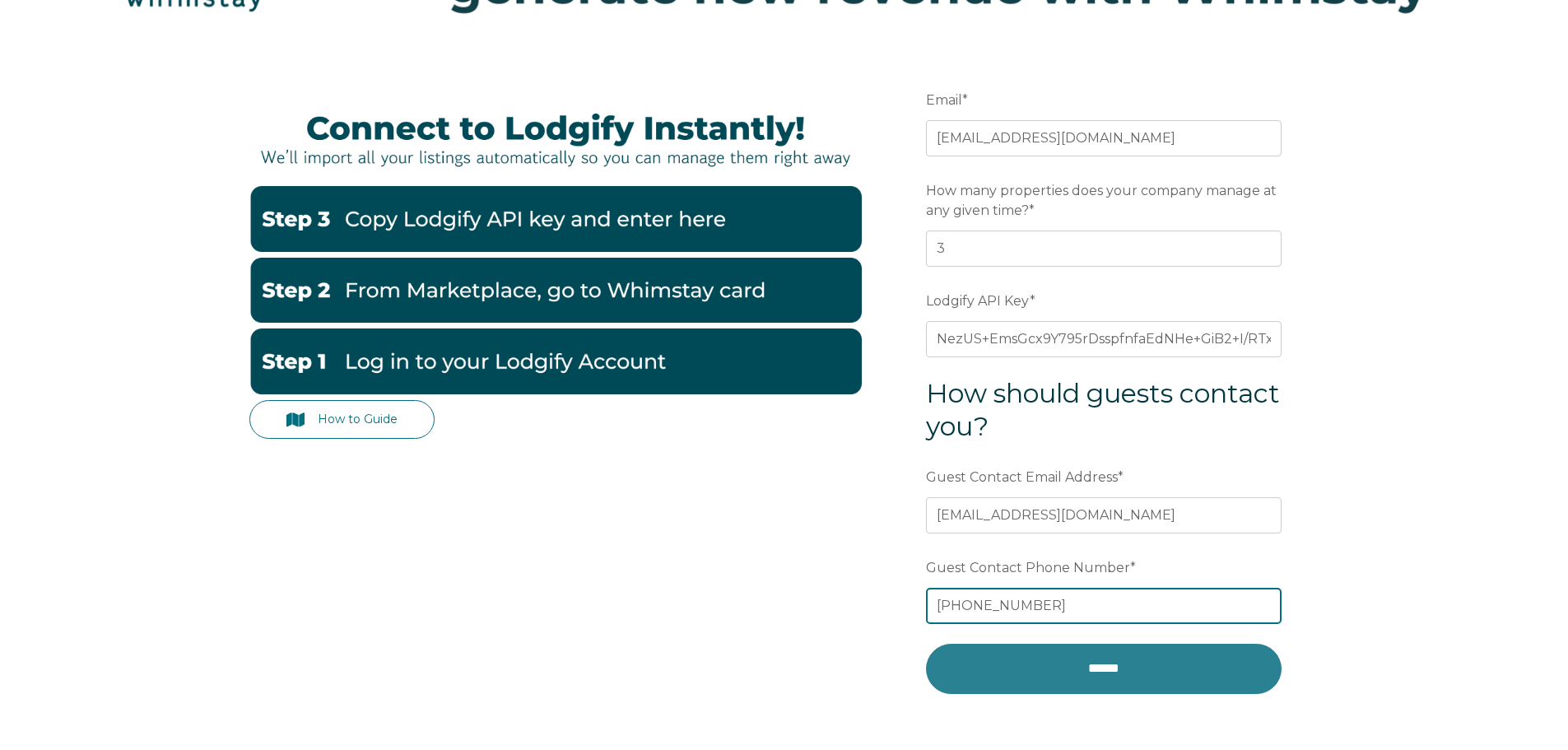
type input "603-575-1347"
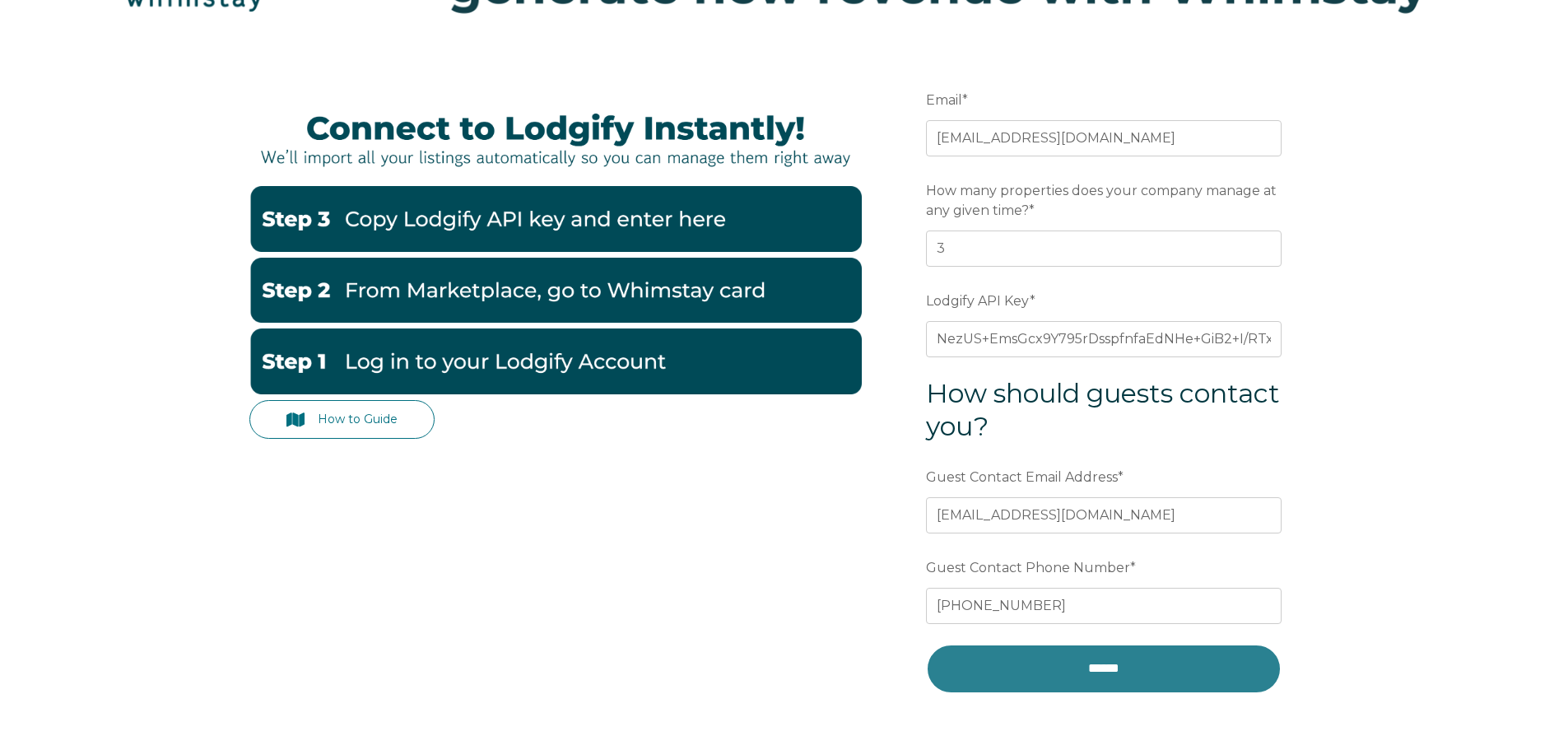
click at [1209, 670] on input "******" at bounding box center [1104, 668] width 355 height 49
